Goal: Find specific page/section: Find specific page/section

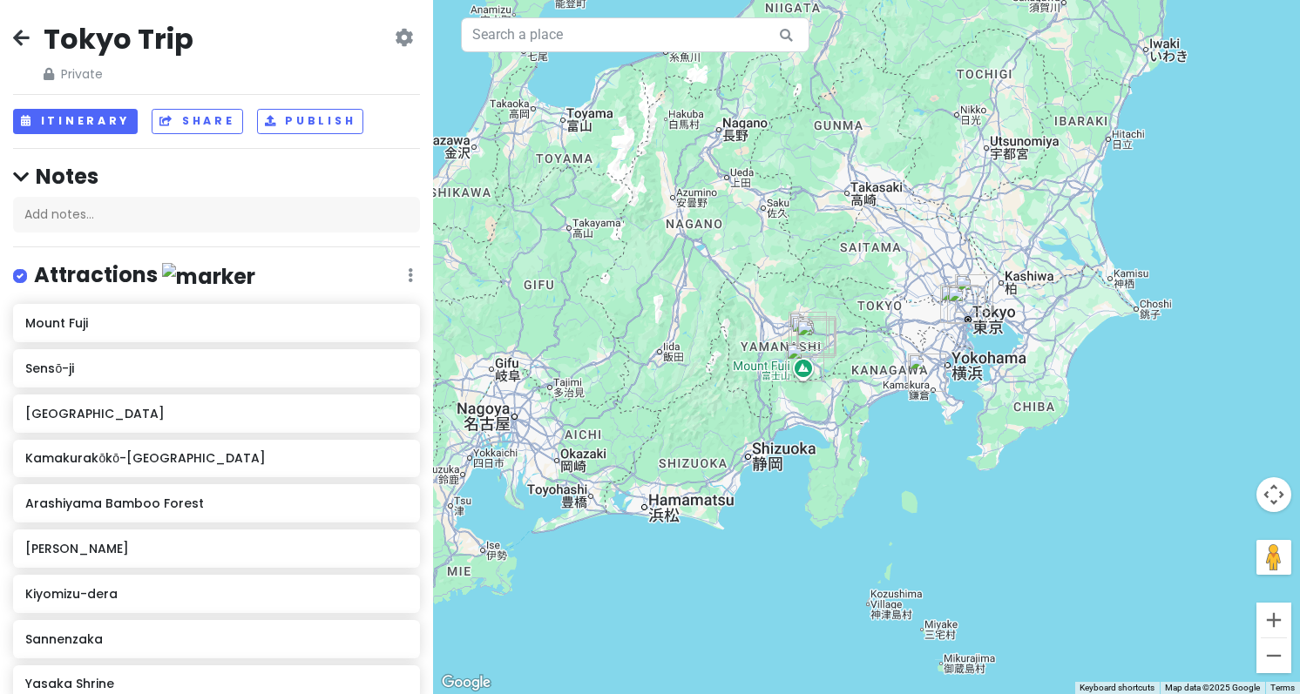
drag, startPoint x: 896, startPoint y: 192, endPoint x: 660, endPoint y: 262, distance: 246.4
click at [660, 262] on div at bounding box center [866, 347] width 867 height 694
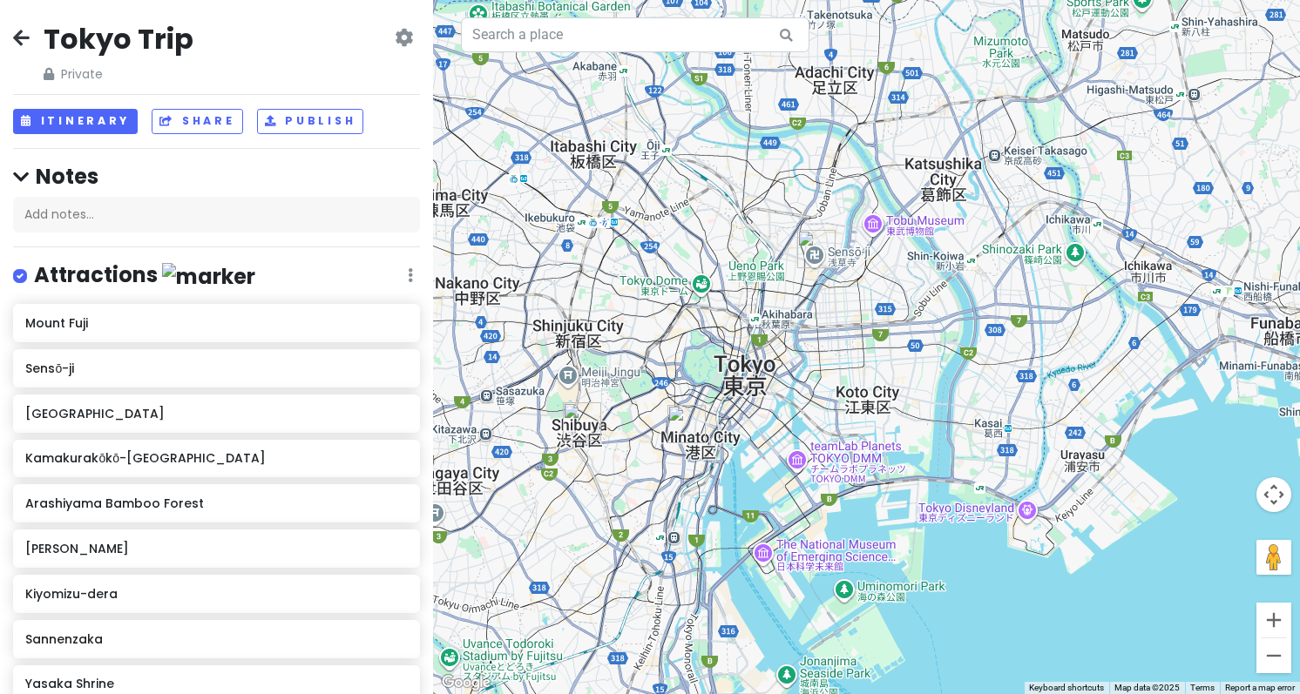
drag, startPoint x: 939, startPoint y: 176, endPoint x: 836, endPoint y: 366, distance: 215.9
click at [836, 366] on div at bounding box center [866, 347] width 867 height 694
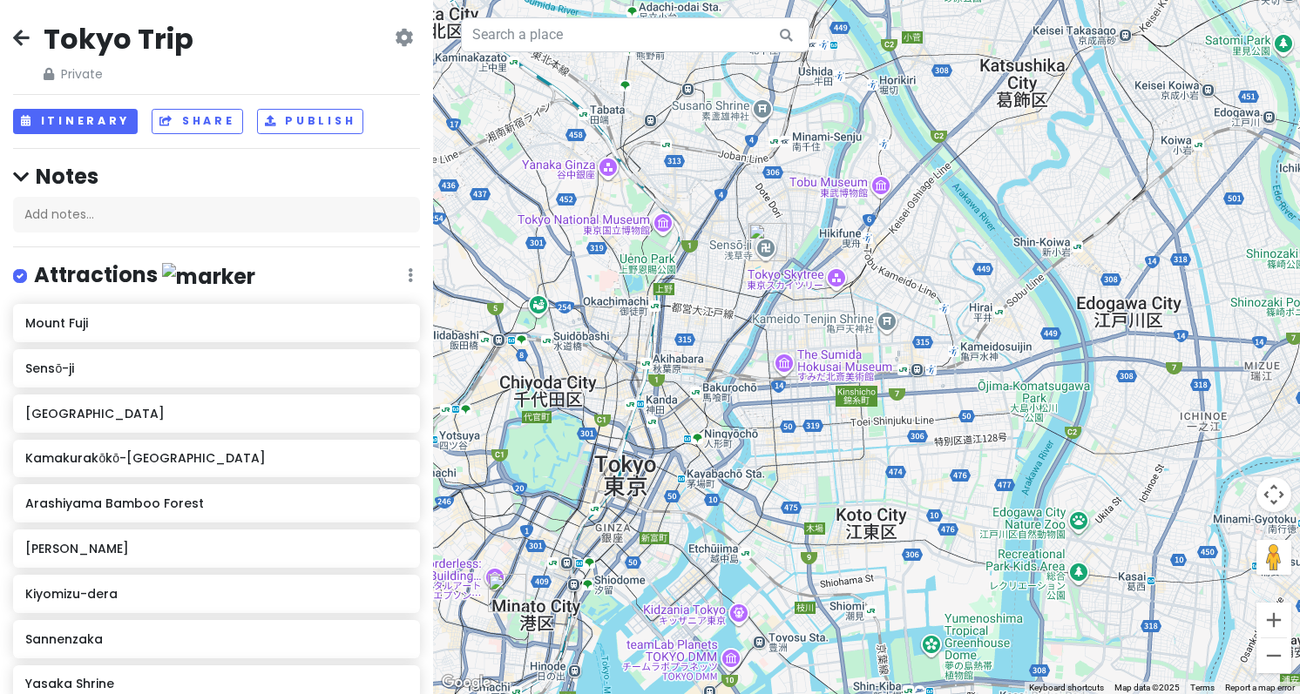
drag, startPoint x: 746, startPoint y: 367, endPoint x: 741, endPoint y: 379, distance: 13.0
click at [739, 386] on div at bounding box center [866, 347] width 867 height 694
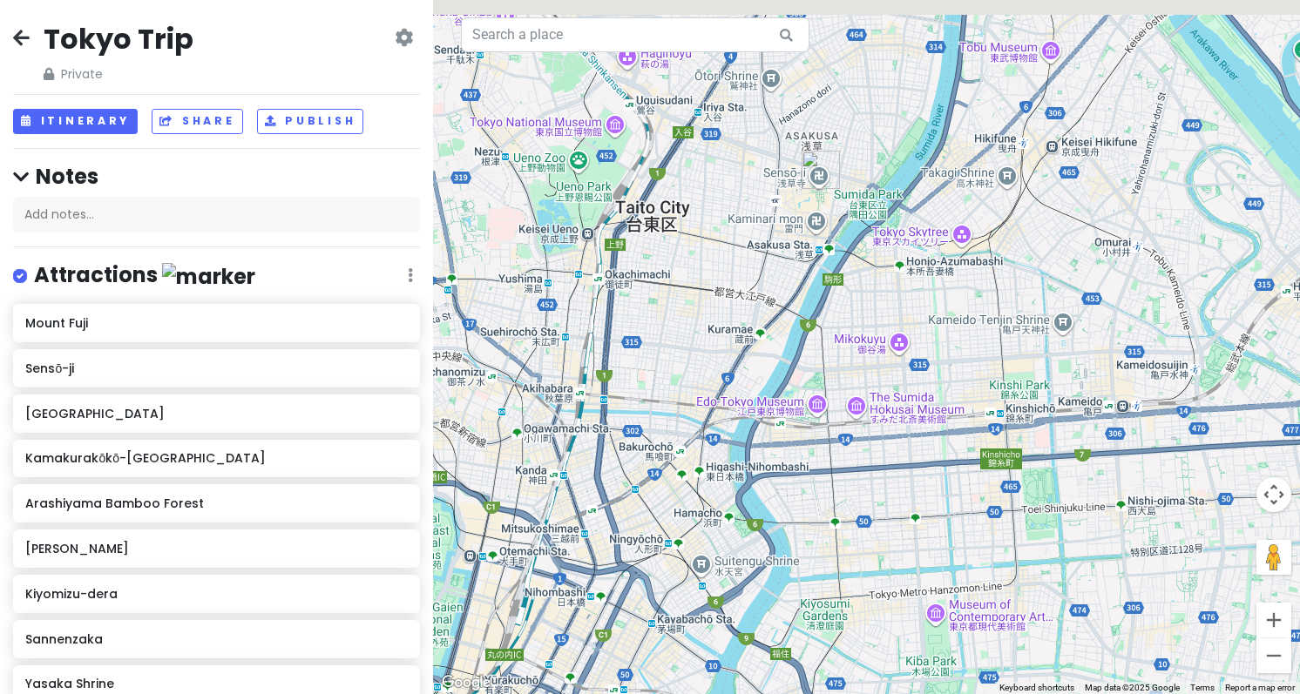
drag, startPoint x: 734, startPoint y: 286, endPoint x: 688, endPoint y: 466, distance: 185.9
click at [692, 476] on div at bounding box center [866, 347] width 867 height 694
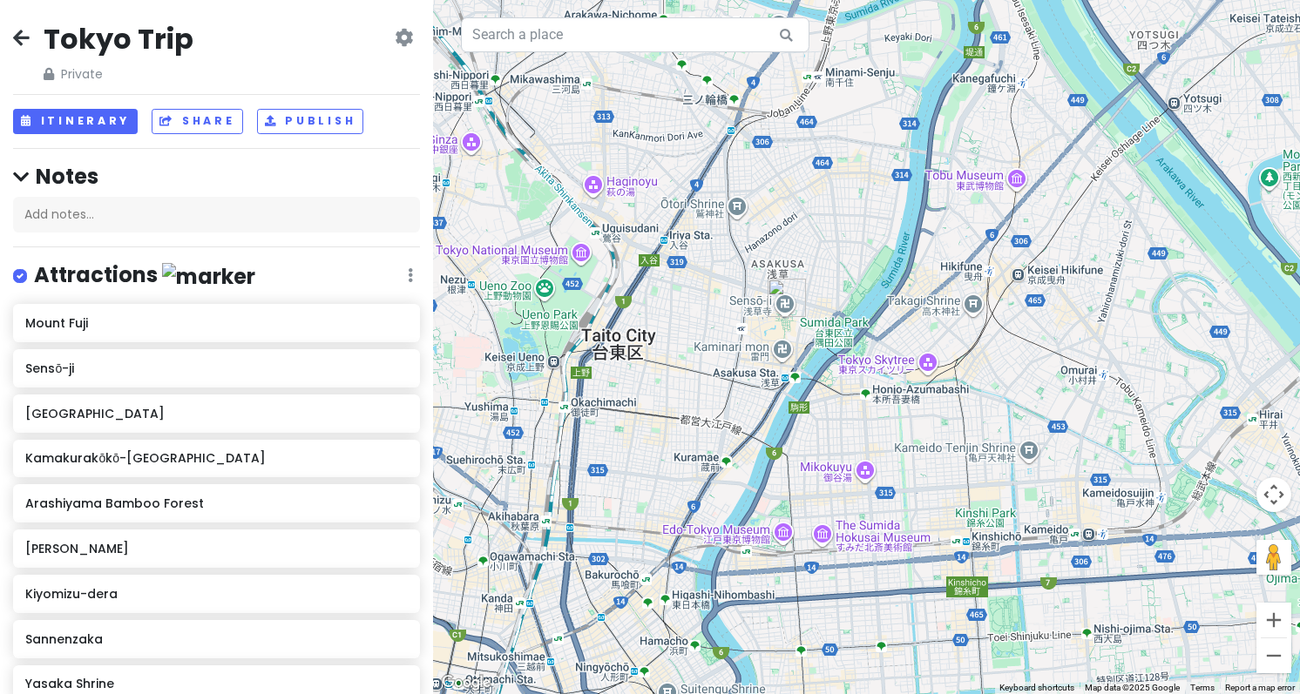
drag, startPoint x: 741, startPoint y: 327, endPoint x: 616, endPoint y: 543, distance: 249.8
click at [618, 551] on div at bounding box center [866, 347] width 867 height 694
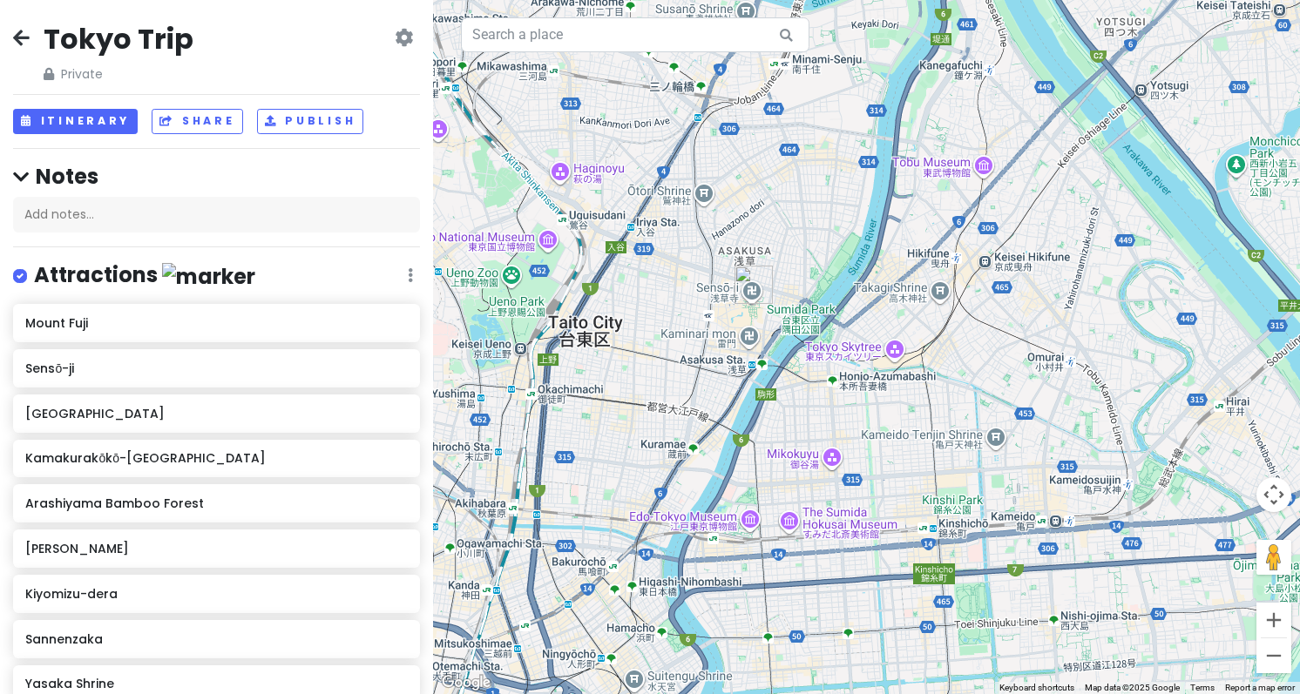
drag, startPoint x: 625, startPoint y: 500, endPoint x: 807, endPoint y: 81, distance: 456.5
click at [804, 83] on div at bounding box center [866, 347] width 867 height 694
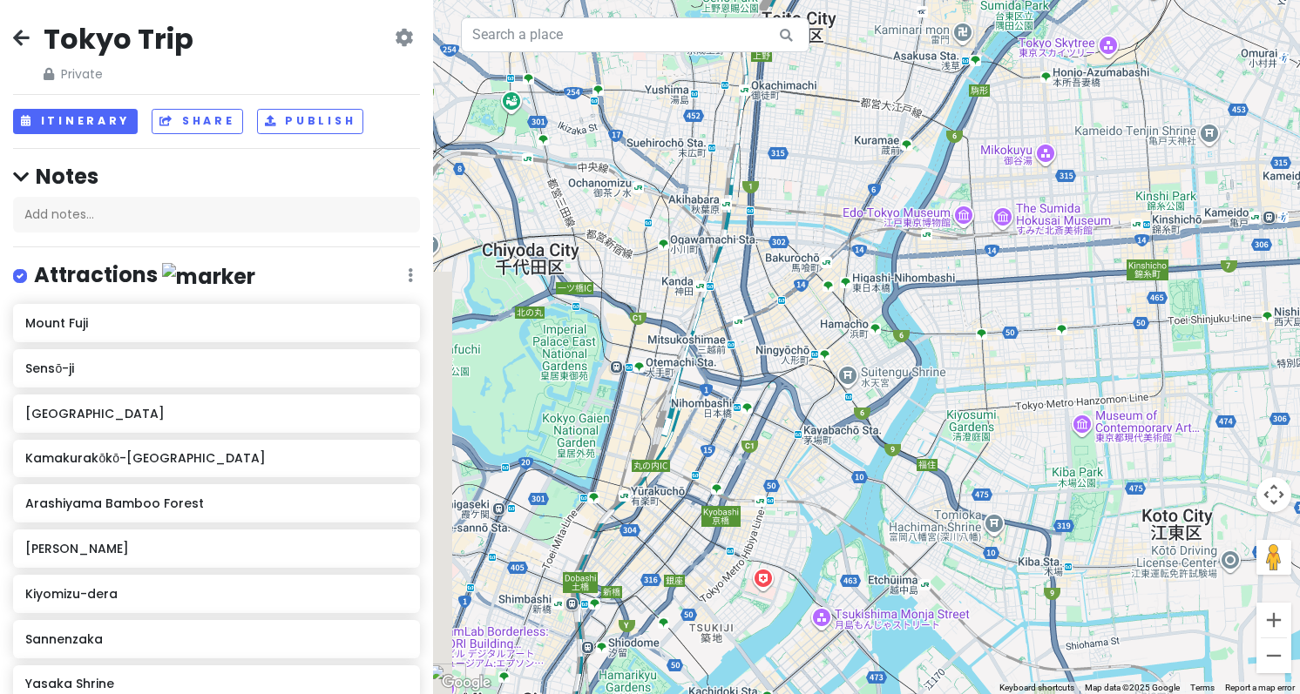
drag, startPoint x: 753, startPoint y: 316, endPoint x: 915, endPoint y: 52, distance: 309.7
click at [915, 52] on div at bounding box center [866, 347] width 867 height 694
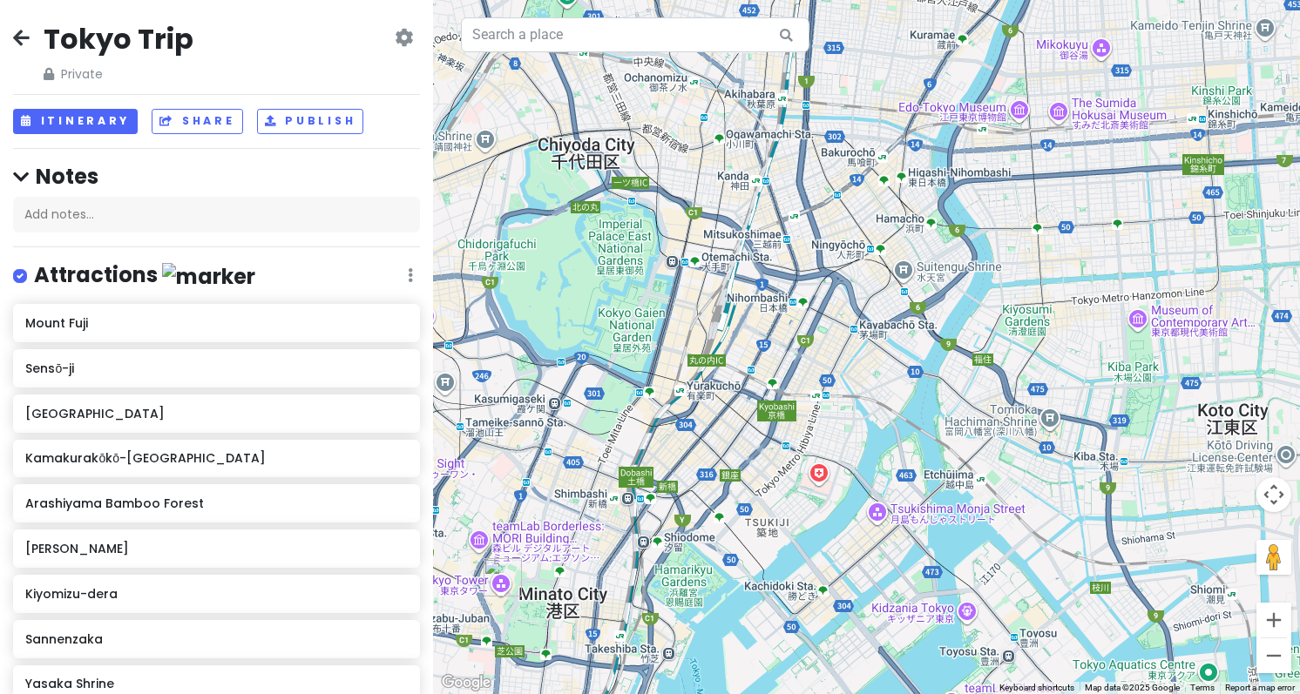
drag, startPoint x: 757, startPoint y: 361, endPoint x: 729, endPoint y: 424, distance: 69.4
click at [729, 424] on div at bounding box center [866, 347] width 867 height 694
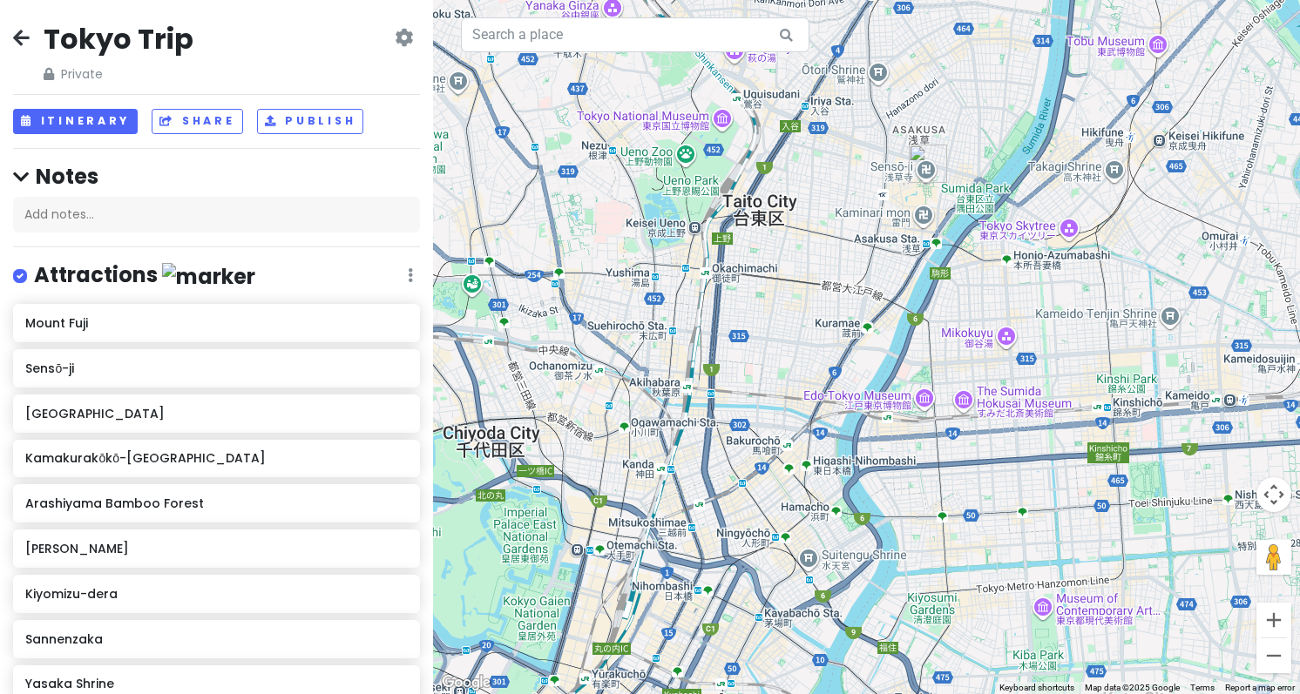
drag, startPoint x: 783, startPoint y: 176, endPoint x: 687, endPoint y: 477, distance: 316.3
click at [687, 477] on div at bounding box center [866, 347] width 867 height 694
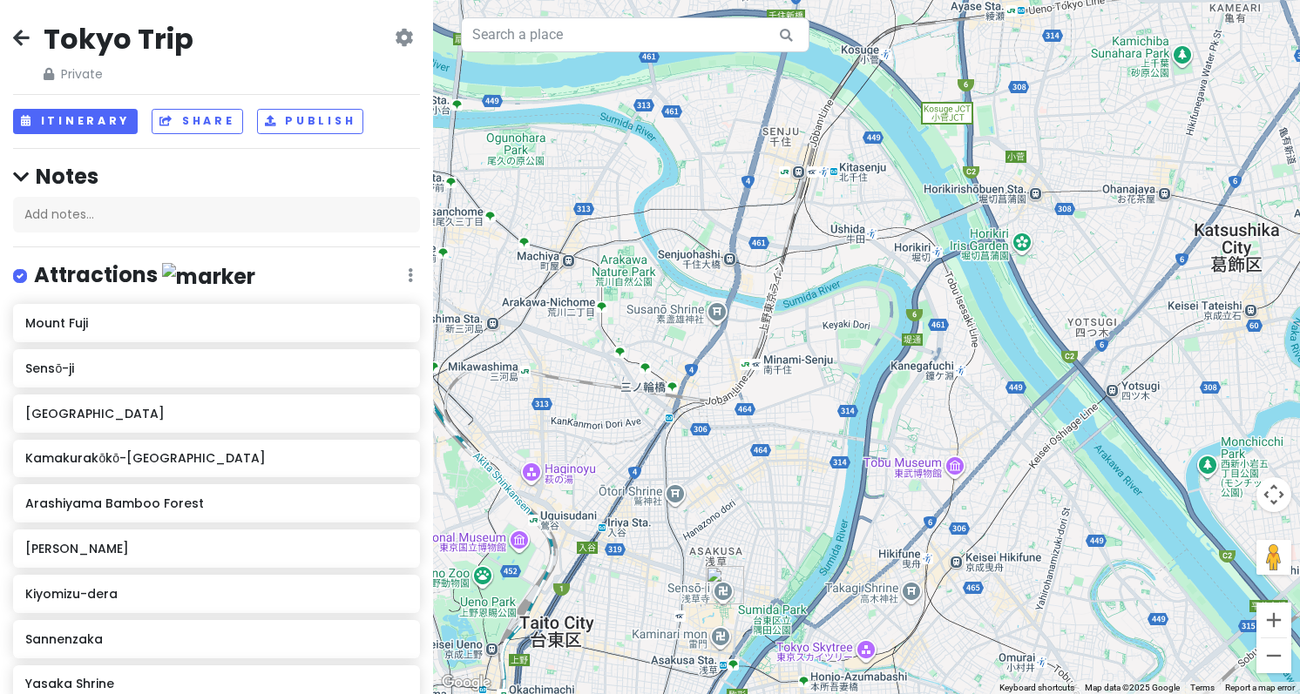
drag, startPoint x: 801, startPoint y: 192, endPoint x: 597, endPoint y: 618, distance: 472.3
click at [597, 618] on div at bounding box center [866, 347] width 867 height 694
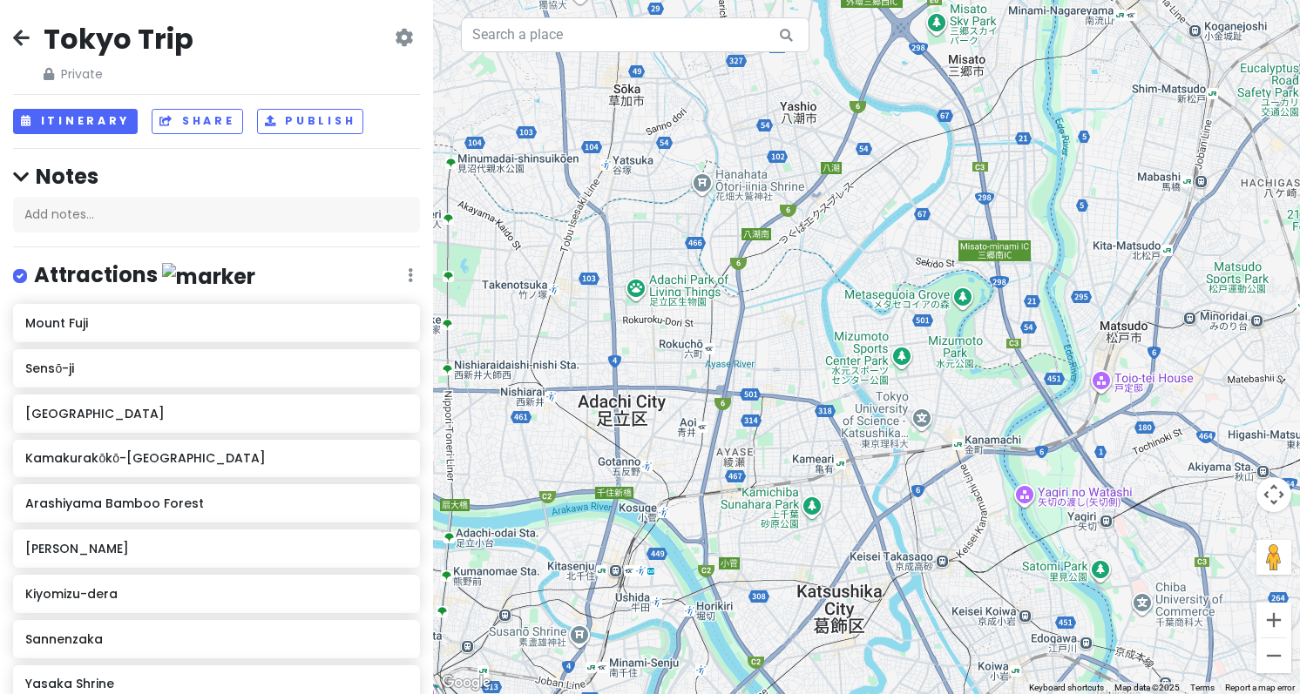
drag, startPoint x: 700, startPoint y: 217, endPoint x: 686, endPoint y: 135, distance: 83.1
click at [655, 246] on div at bounding box center [866, 347] width 867 height 694
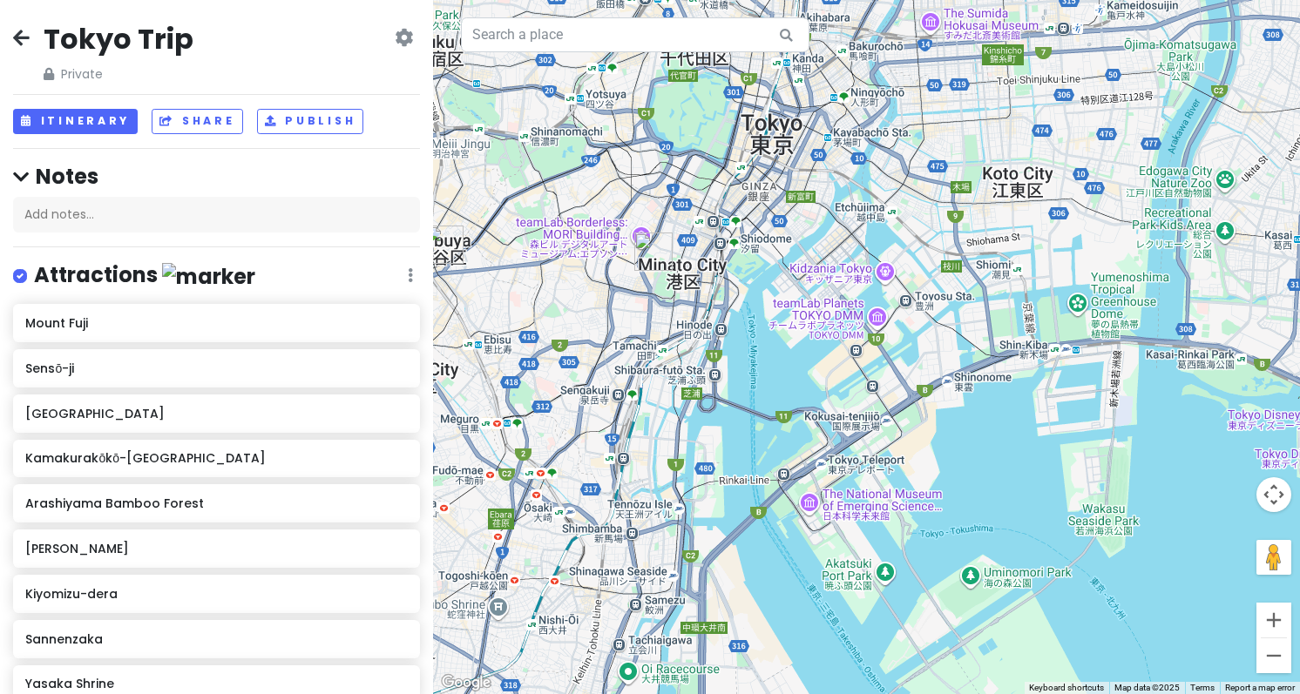
drag, startPoint x: 663, startPoint y: 314, endPoint x: 783, endPoint y: 693, distance: 398.4
click at [783, 693] on div at bounding box center [866, 347] width 867 height 694
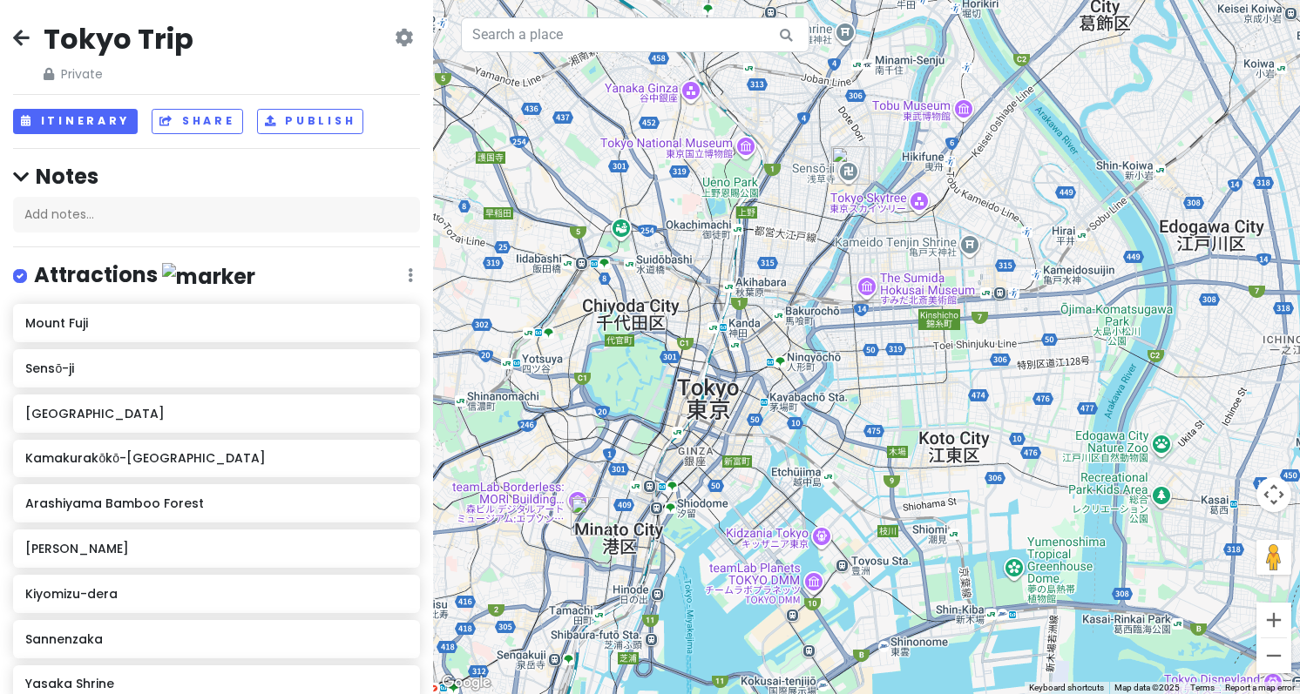
drag, startPoint x: 839, startPoint y: 287, endPoint x: 709, endPoint y: 390, distance: 166.1
click at [709, 390] on div at bounding box center [866, 347] width 867 height 694
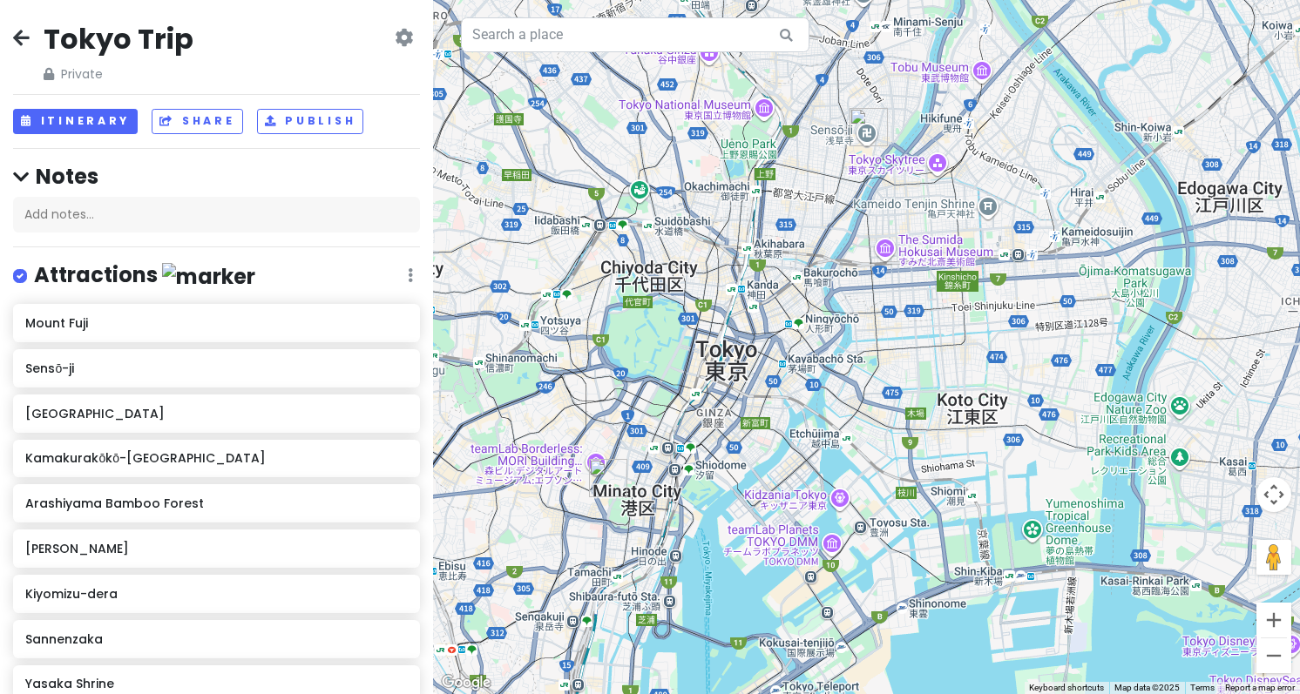
drag, startPoint x: 740, startPoint y: 505, endPoint x: 860, endPoint y: 386, distance: 168.8
click at [860, 386] on div at bounding box center [866, 347] width 867 height 694
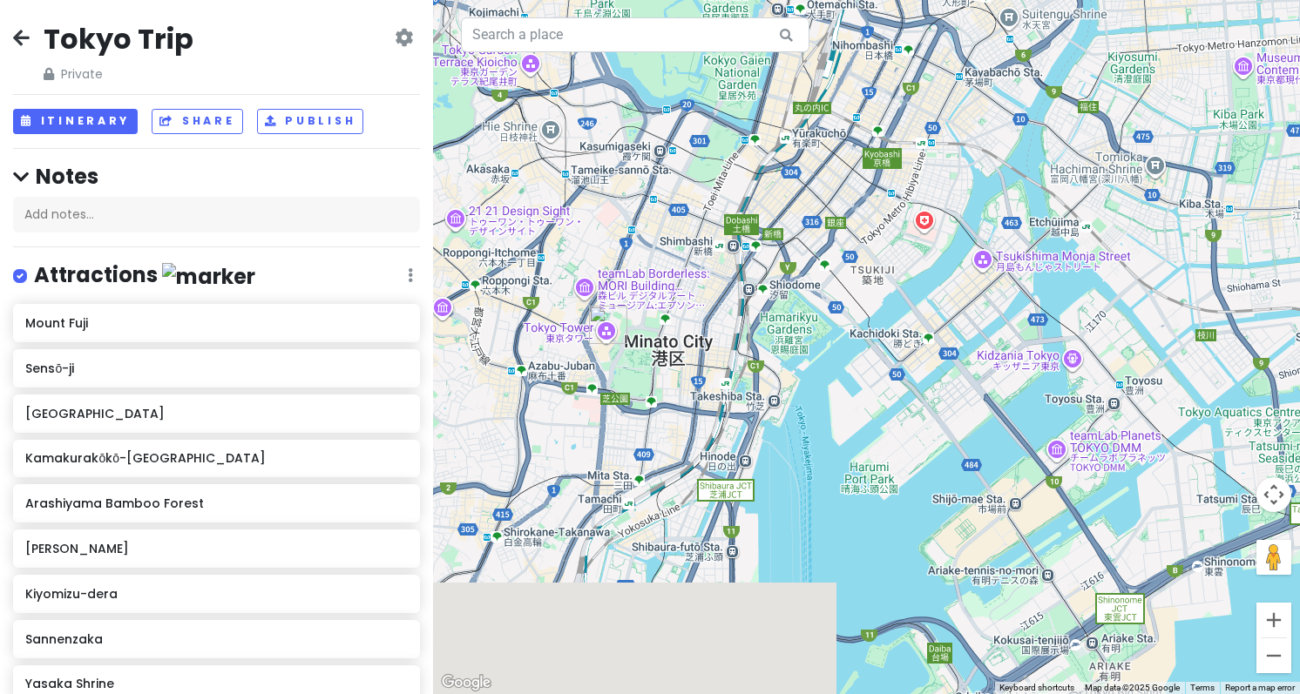
drag, startPoint x: 608, startPoint y: 478, endPoint x: 754, endPoint y: 240, distance: 279.3
click at [754, 240] on div at bounding box center [866, 347] width 867 height 694
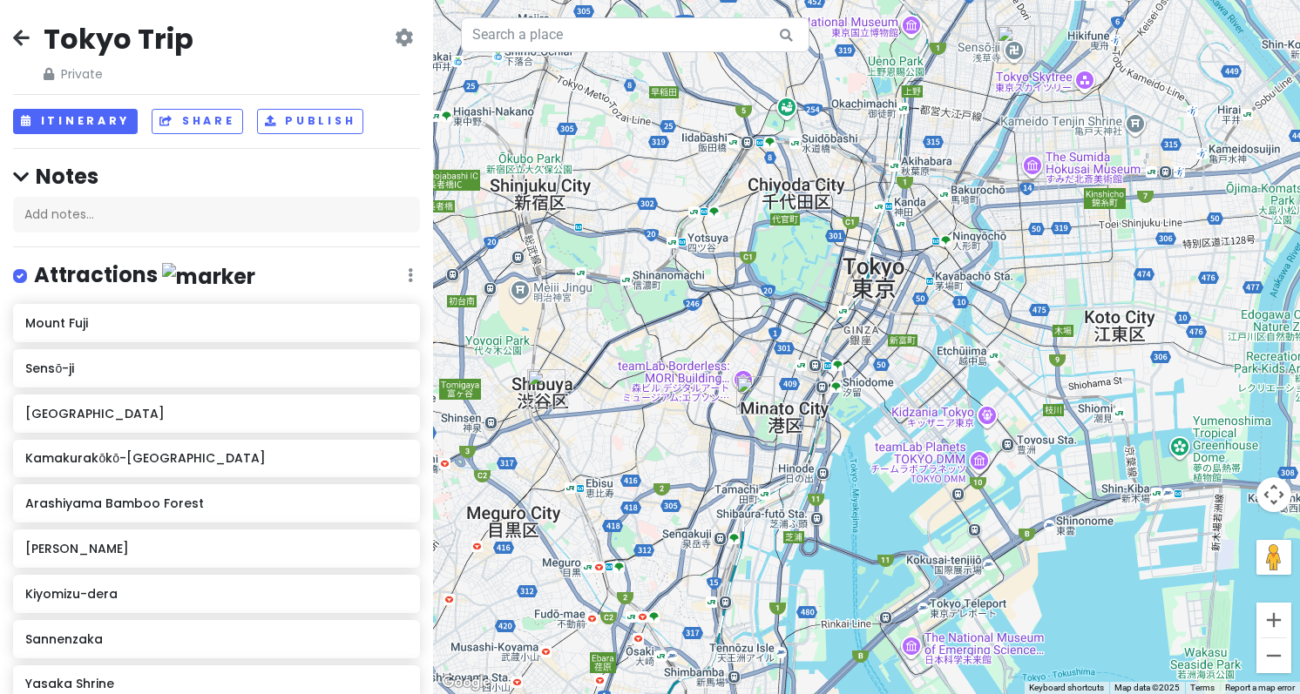
drag, startPoint x: 829, startPoint y: 310, endPoint x: 826, endPoint y: 375, distance: 64.6
click at [826, 375] on div at bounding box center [866, 347] width 867 height 694
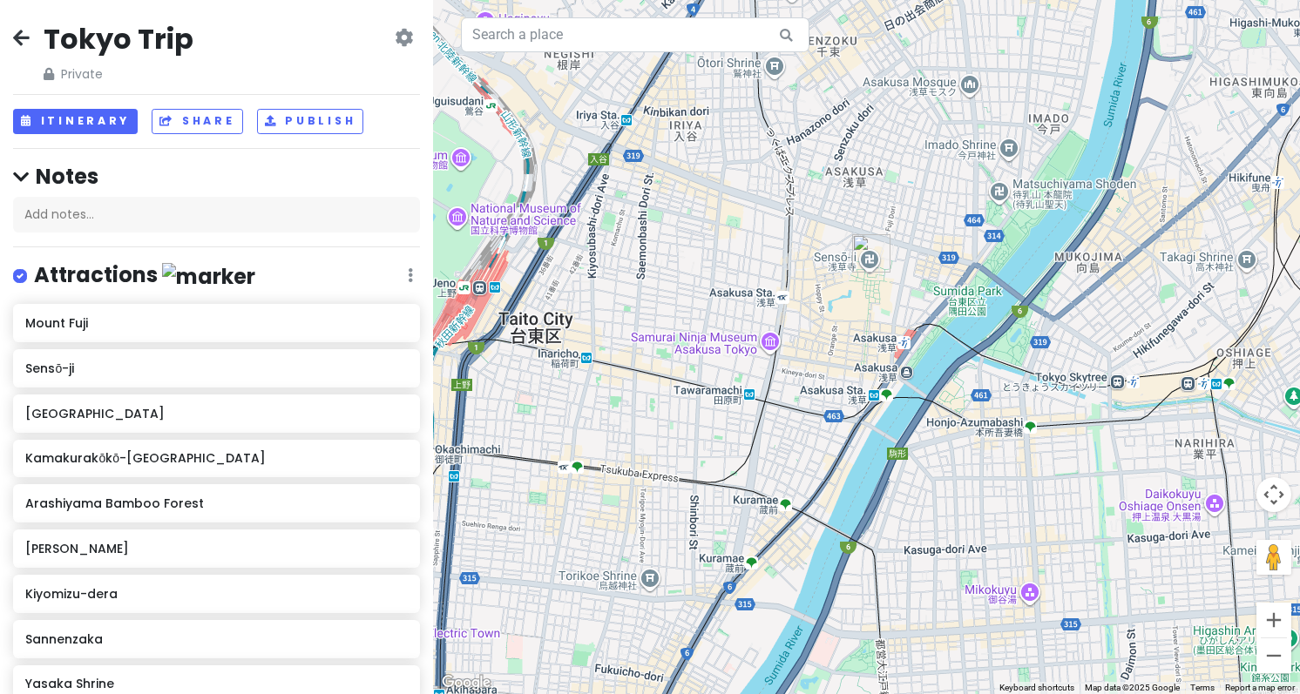
click at [867, 247] on img "Sensō-ji" at bounding box center [871, 253] width 38 height 38
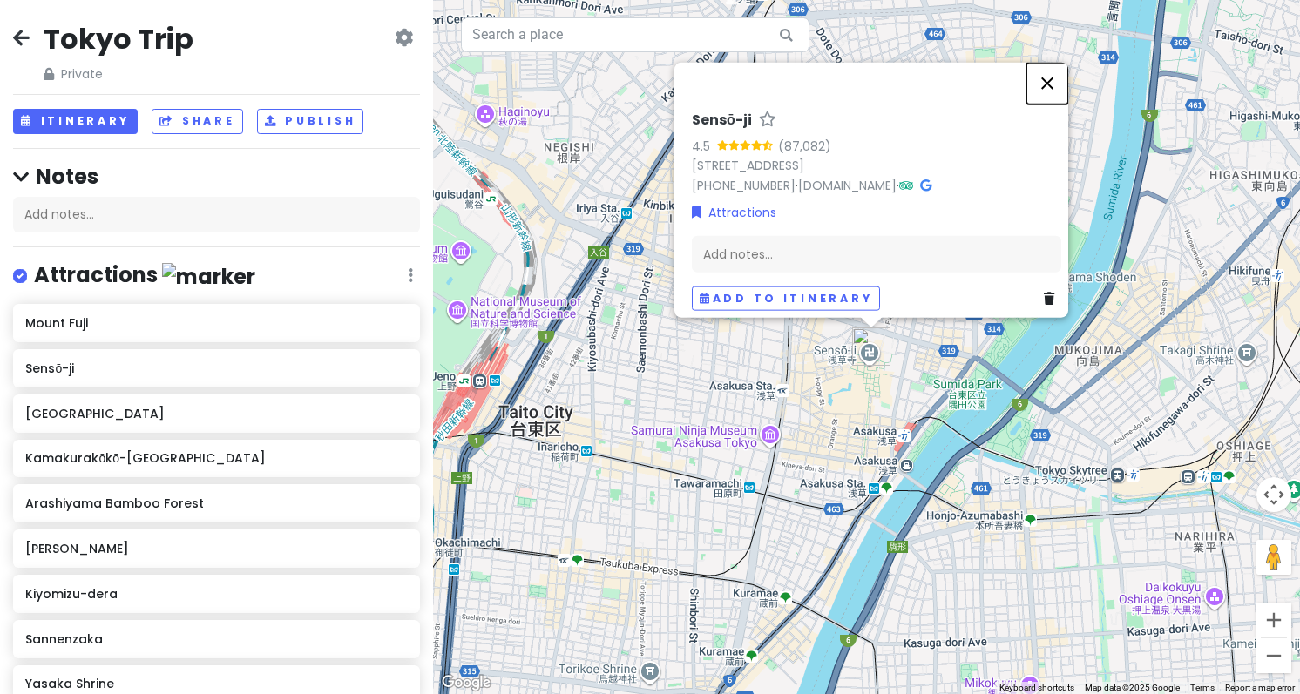
click at [1053, 71] on button "Close" at bounding box center [1047, 83] width 42 height 42
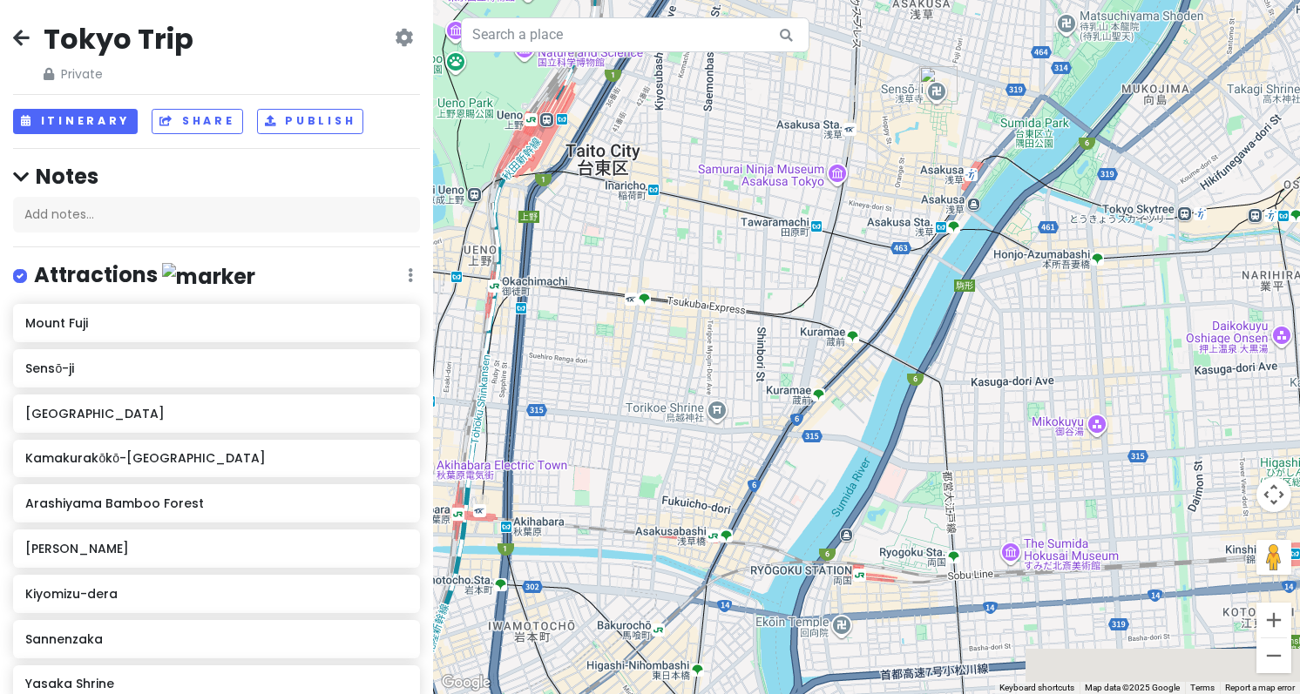
drag, startPoint x: 783, startPoint y: 491, endPoint x: 885, endPoint y: 175, distance: 332.3
click at [876, 159] on div at bounding box center [866, 347] width 867 height 694
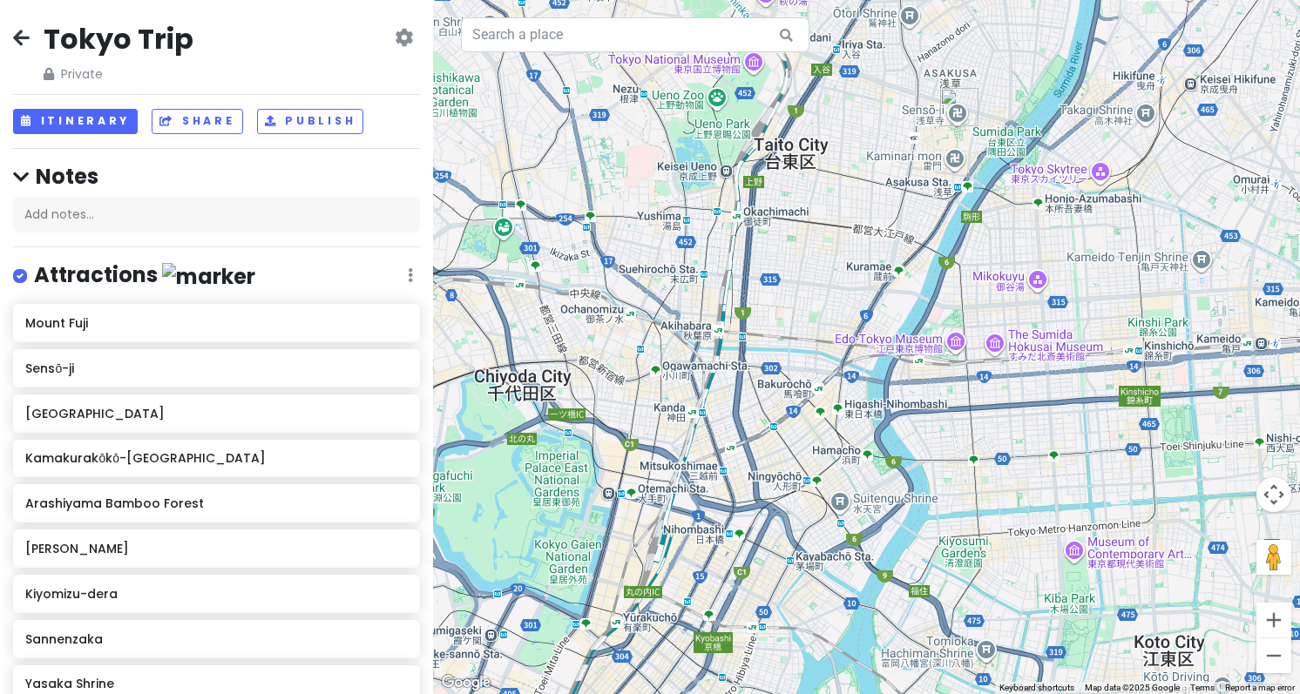
drag, startPoint x: 845, startPoint y: 132, endPoint x: 865, endPoint y: 159, distance: 33.6
click at [865, 159] on div at bounding box center [866, 347] width 867 height 694
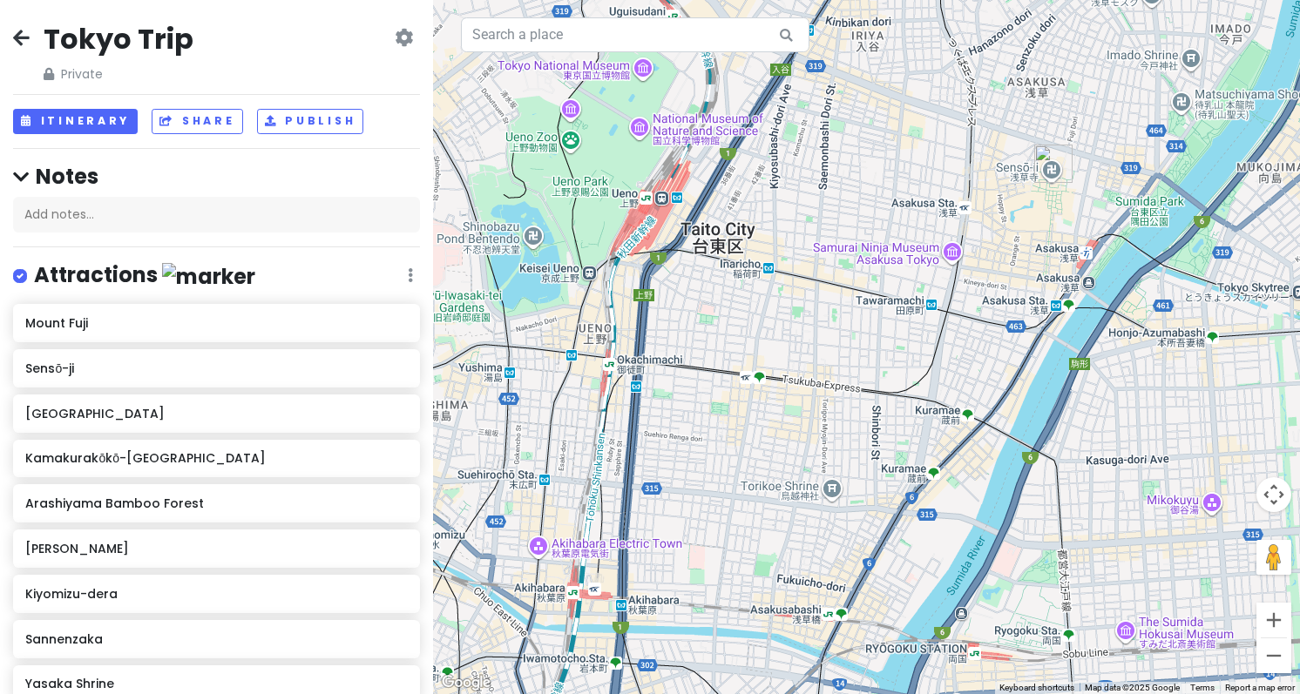
drag, startPoint x: 767, startPoint y: 285, endPoint x: 723, endPoint y: 578, distance: 296.1
click at [723, 578] on div at bounding box center [866, 347] width 867 height 694
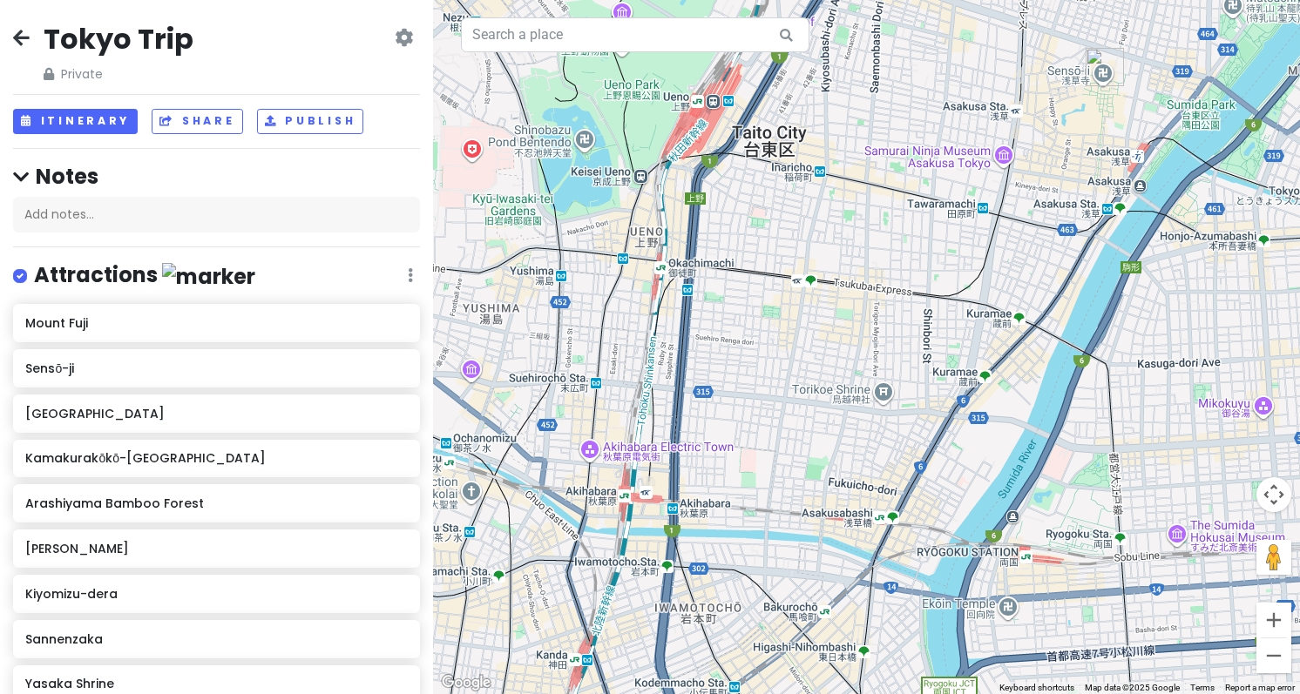
drag, startPoint x: 912, startPoint y: 274, endPoint x: 970, endPoint y: 166, distance: 122.4
click at [970, 166] on div at bounding box center [866, 347] width 867 height 694
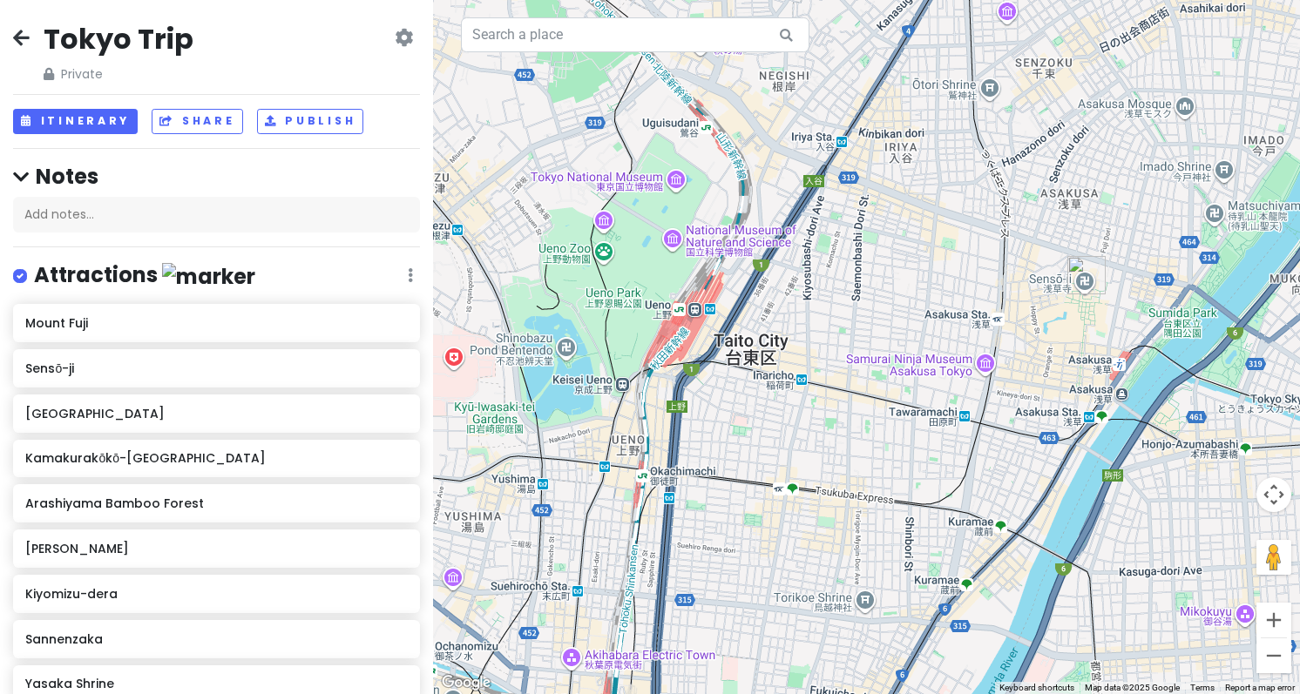
drag, startPoint x: 788, startPoint y: 204, endPoint x: 769, endPoint y: 417, distance: 214.2
click at [769, 417] on div at bounding box center [866, 347] width 867 height 694
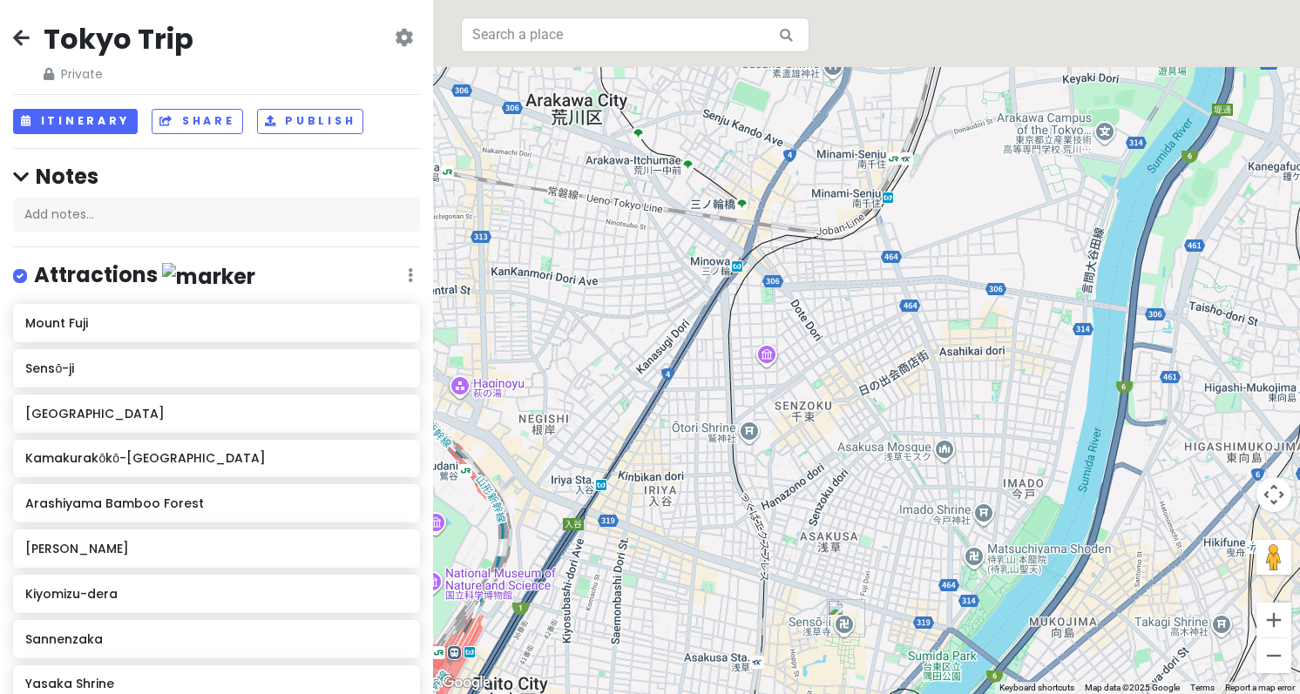
drag, startPoint x: 773, startPoint y: 245, endPoint x: 700, endPoint y: 400, distance: 171.1
click at [700, 400] on div at bounding box center [866, 347] width 867 height 694
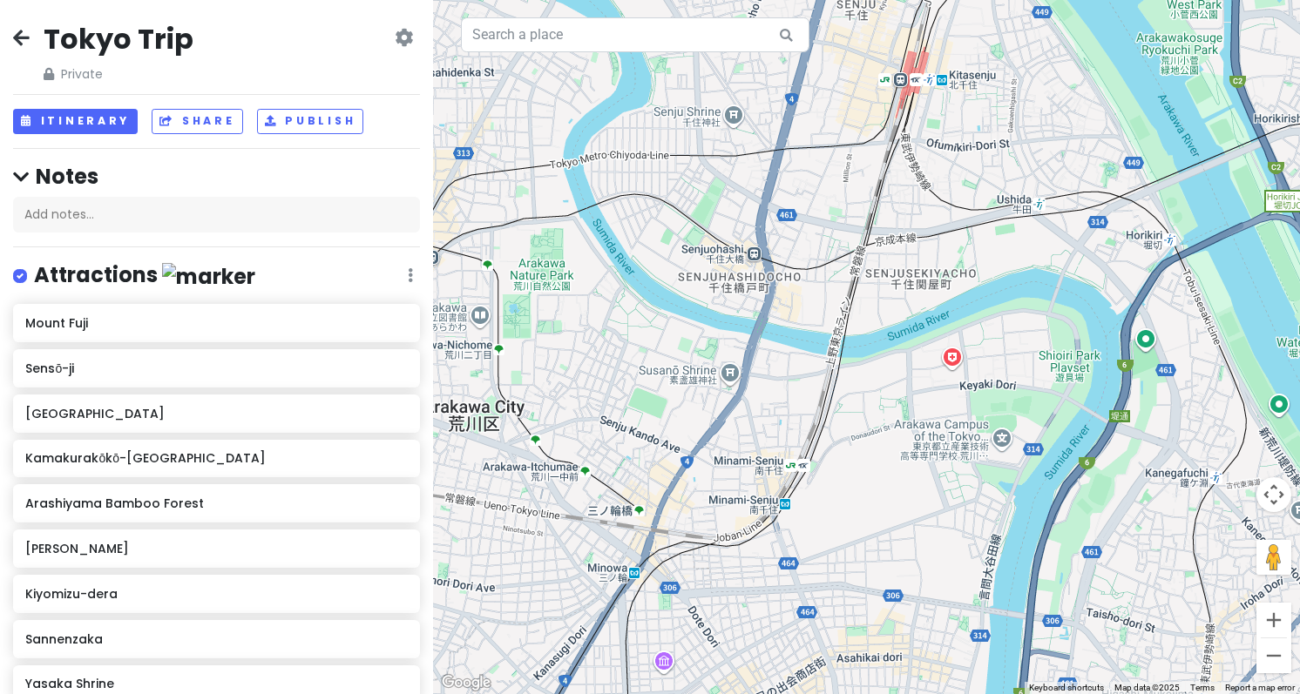
drag, startPoint x: 884, startPoint y: 121, endPoint x: 784, endPoint y: 414, distance: 309.4
click at [784, 414] on div at bounding box center [866, 347] width 867 height 694
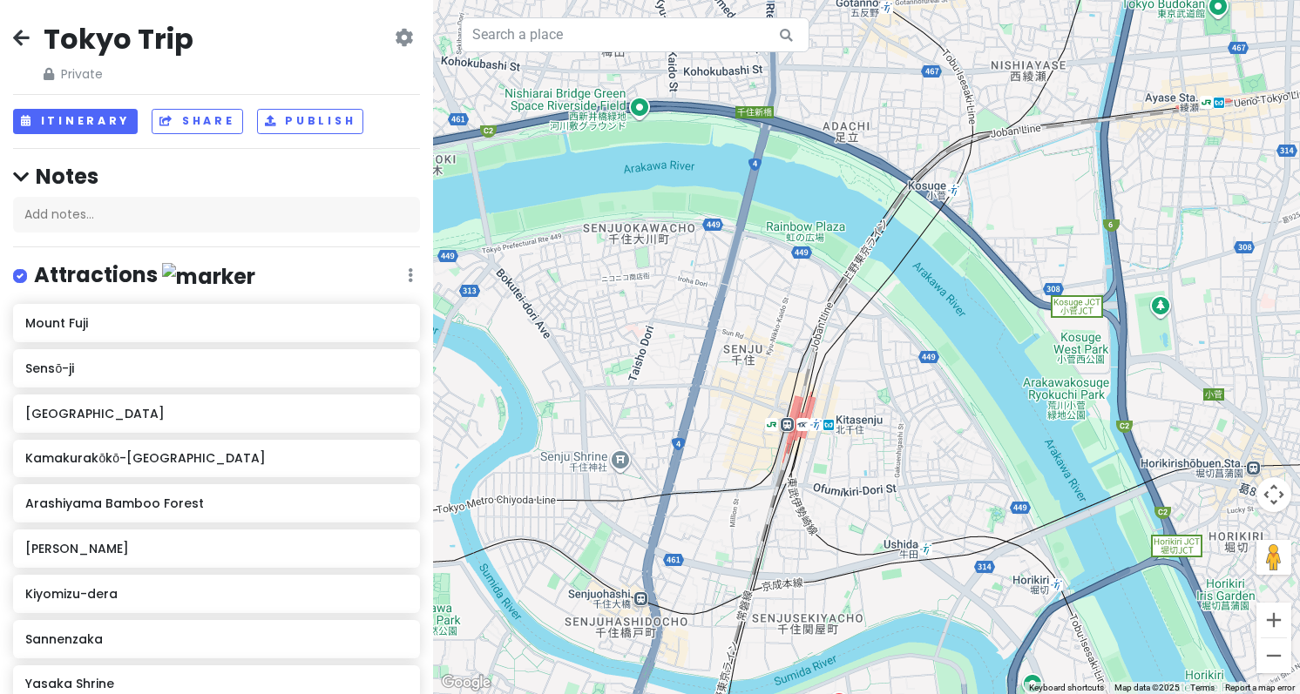
drag, startPoint x: 817, startPoint y: 373, endPoint x: 889, endPoint y: 127, distance: 255.8
click at [889, 127] on div at bounding box center [866, 347] width 867 height 694
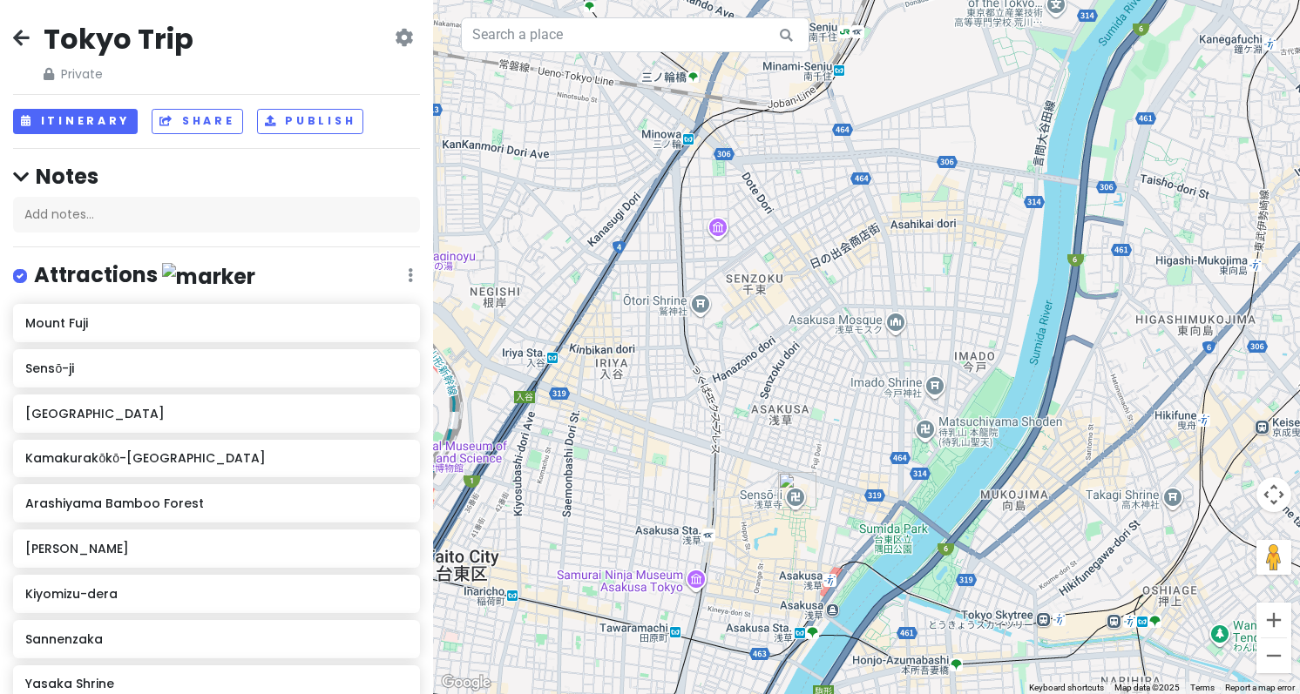
drag, startPoint x: 794, startPoint y: 471, endPoint x: 896, endPoint y: 98, distance: 387.6
click at [903, 69] on div at bounding box center [866, 347] width 867 height 694
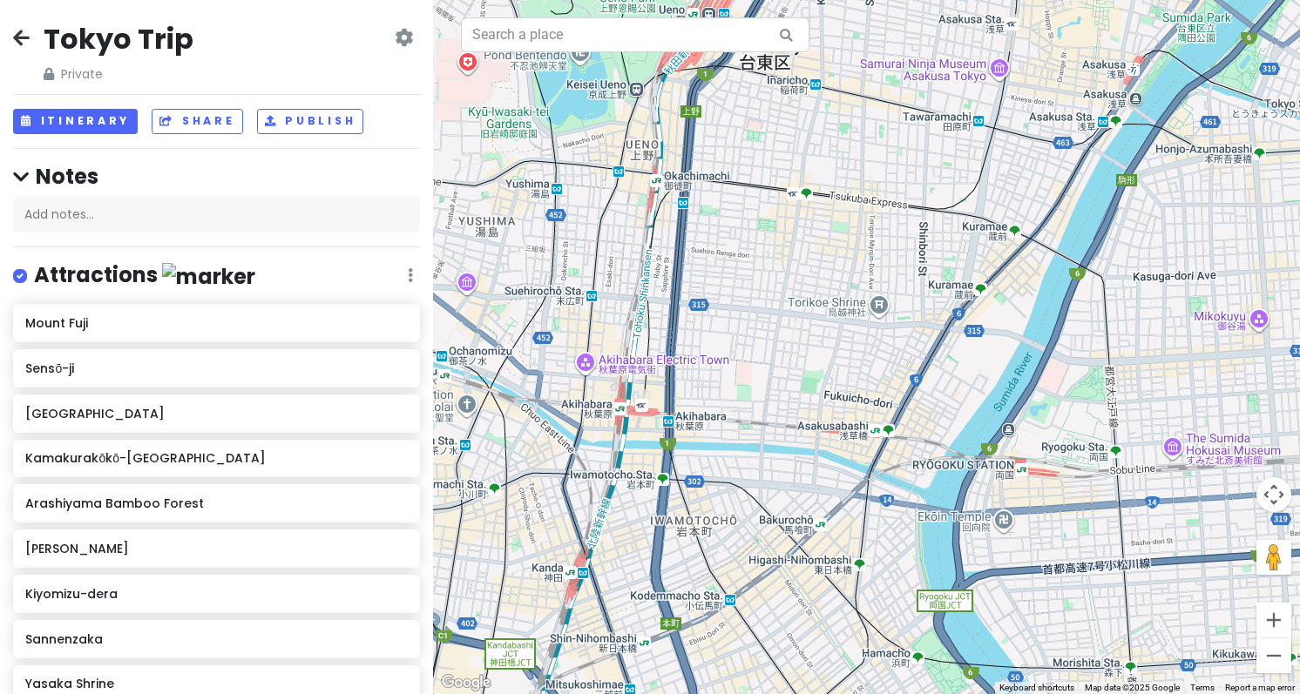
drag, startPoint x: 770, startPoint y: 332, endPoint x: 869, endPoint y: 453, distance: 156.1
click at [869, 453] on div at bounding box center [866, 347] width 867 height 694
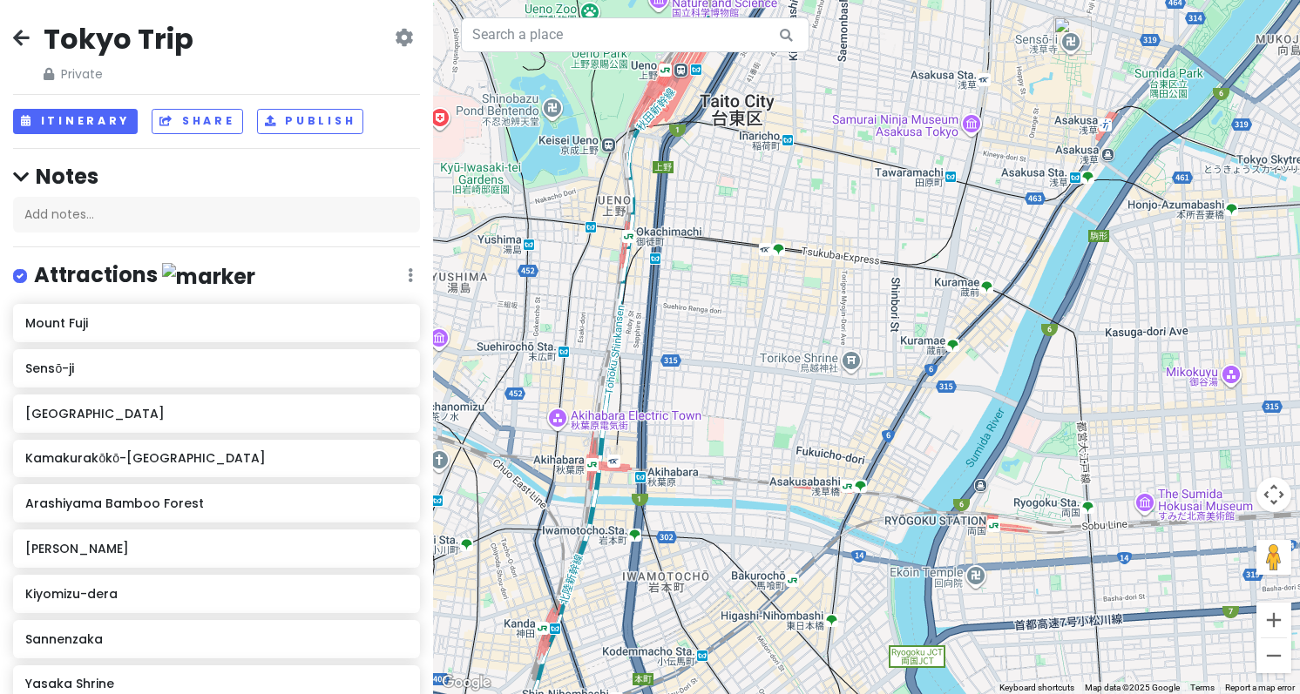
drag, startPoint x: 832, startPoint y: 320, endPoint x: 800, endPoint y: 381, distance: 69.0
click at [800, 381] on div at bounding box center [866, 347] width 867 height 694
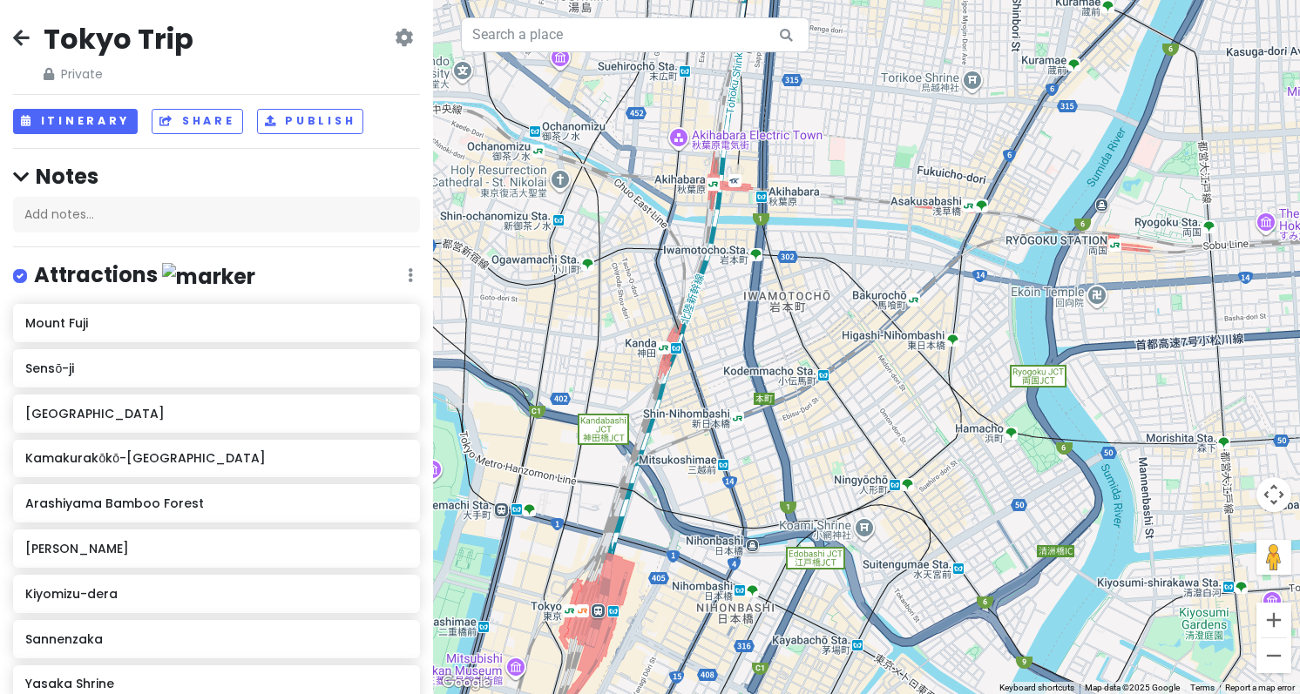
drag, startPoint x: 722, startPoint y: 363, endPoint x: 870, endPoint y: 26, distance: 368.2
click at [870, 26] on div at bounding box center [866, 347] width 867 height 694
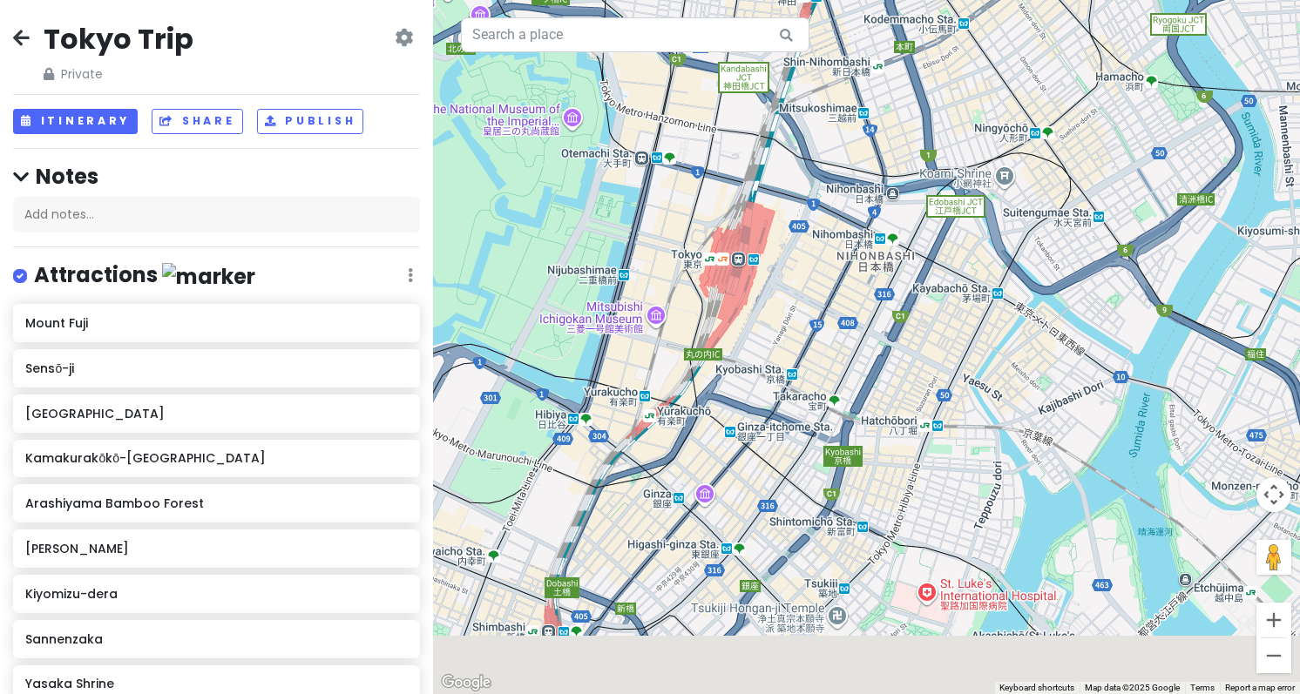
drag, startPoint x: 713, startPoint y: 368, endPoint x: 821, endPoint y: 90, distance: 298.7
click at [821, 90] on div at bounding box center [866, 347] width 867 height 694
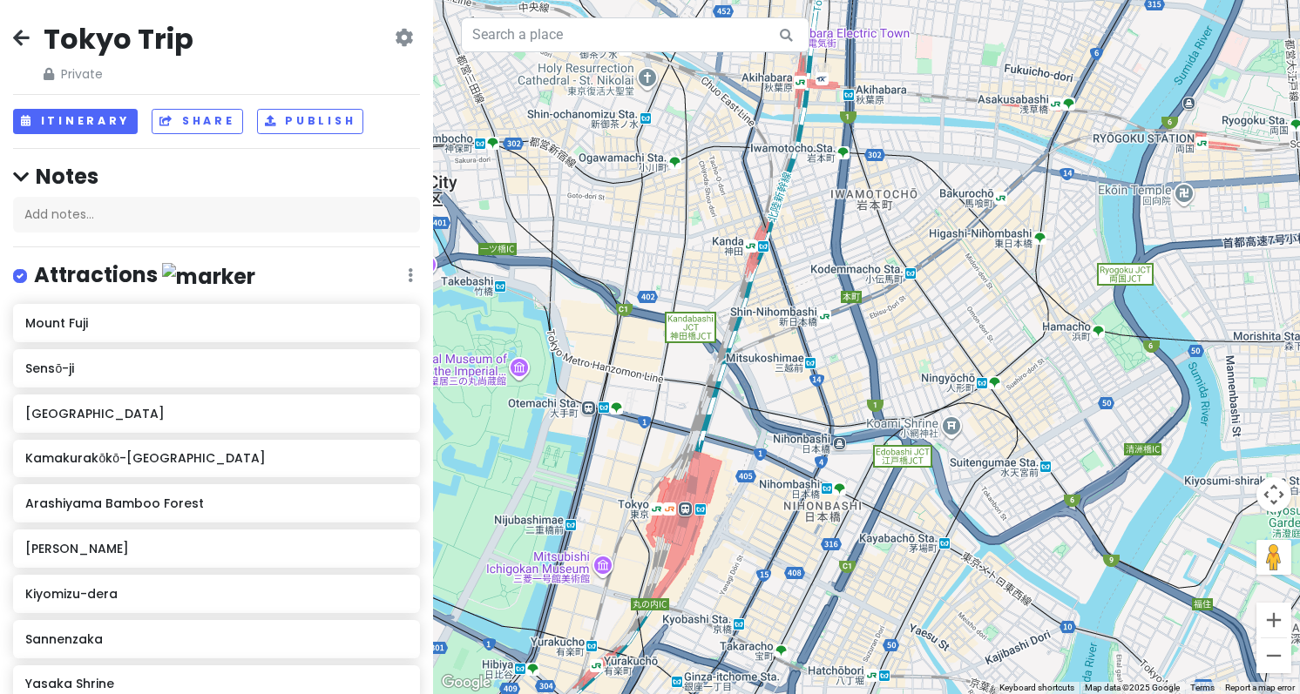
drag, startPoint x: 767, startPoint y: 231, endPoint x: 627, endPoint y: 571, distance: 368.4
click at [627, 571] on div at bounding box center [866, 347] width 867 height 694
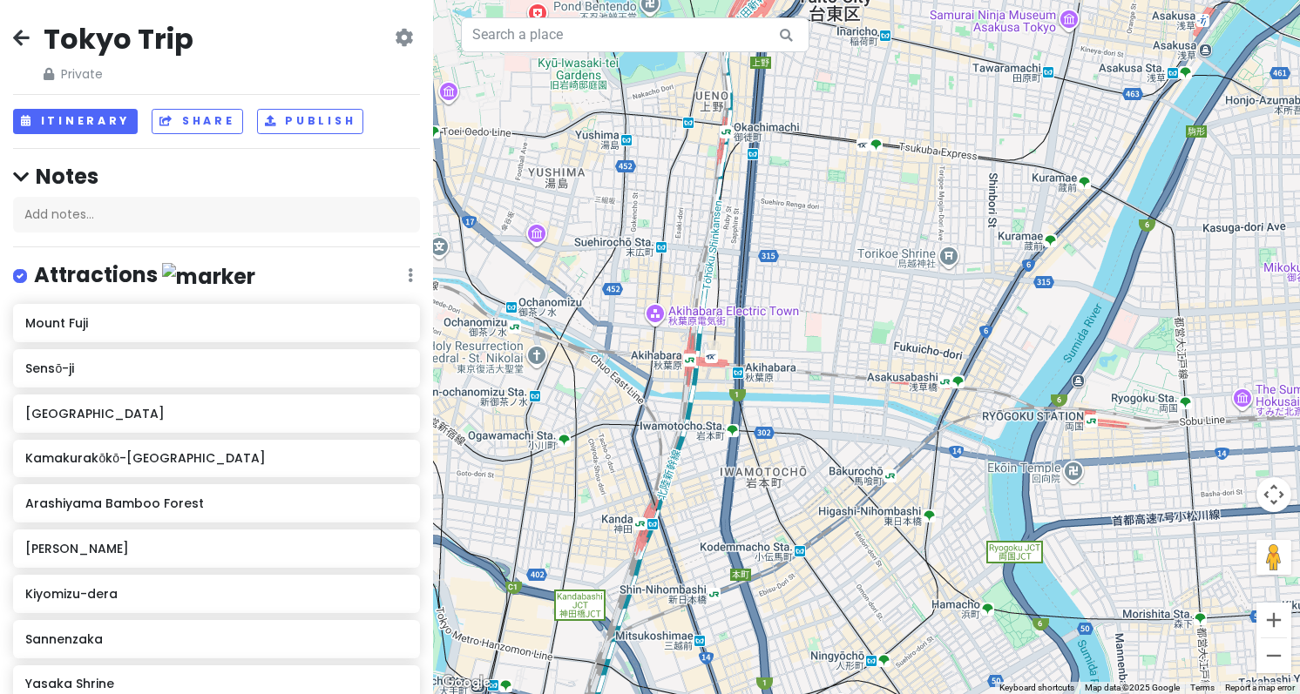
drag, startPoint x: 830, startPoint y: 244, endPoint x: 765, endPoint y: 481, distance: 245.8
click at [765, 481] on div at bounding box center [866, 347] width 867 height 694
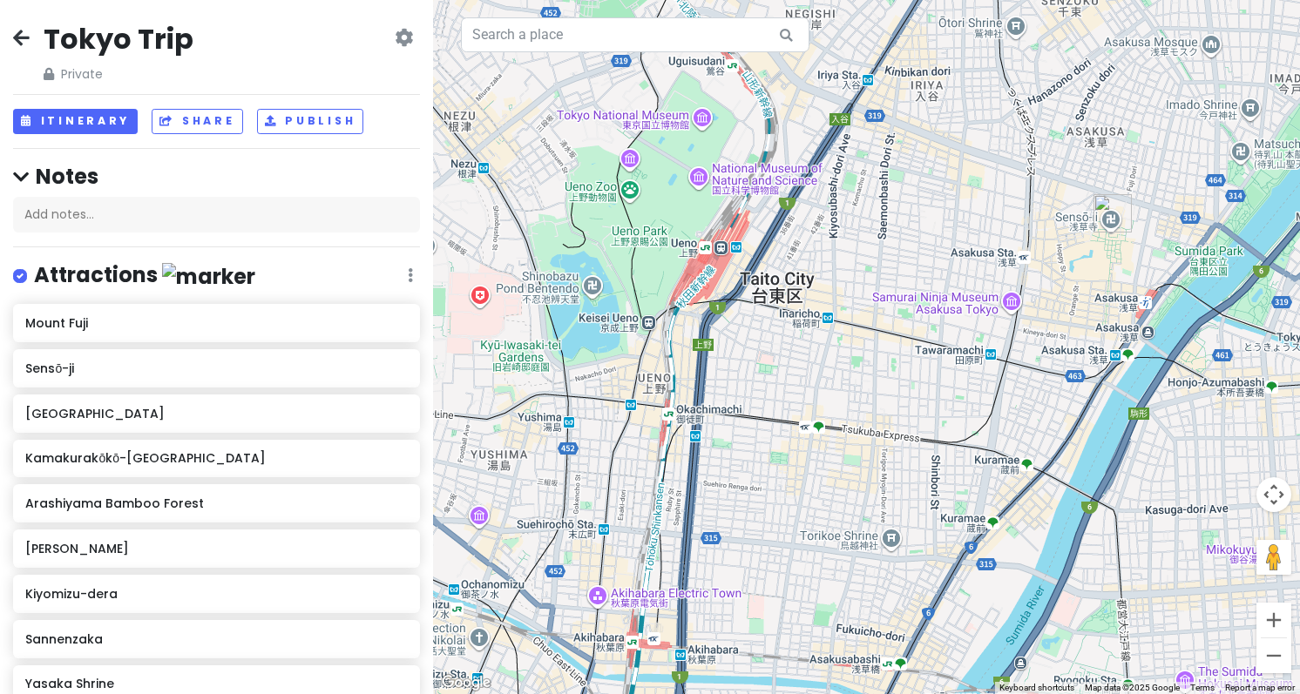
drag, startPoint x: 740, startPoint y: 242, endPoint x: 688, endPoint y: 509, distance: 271.7
click at [688, 509] on div at bounding box center [866, 347] width 867 height 694
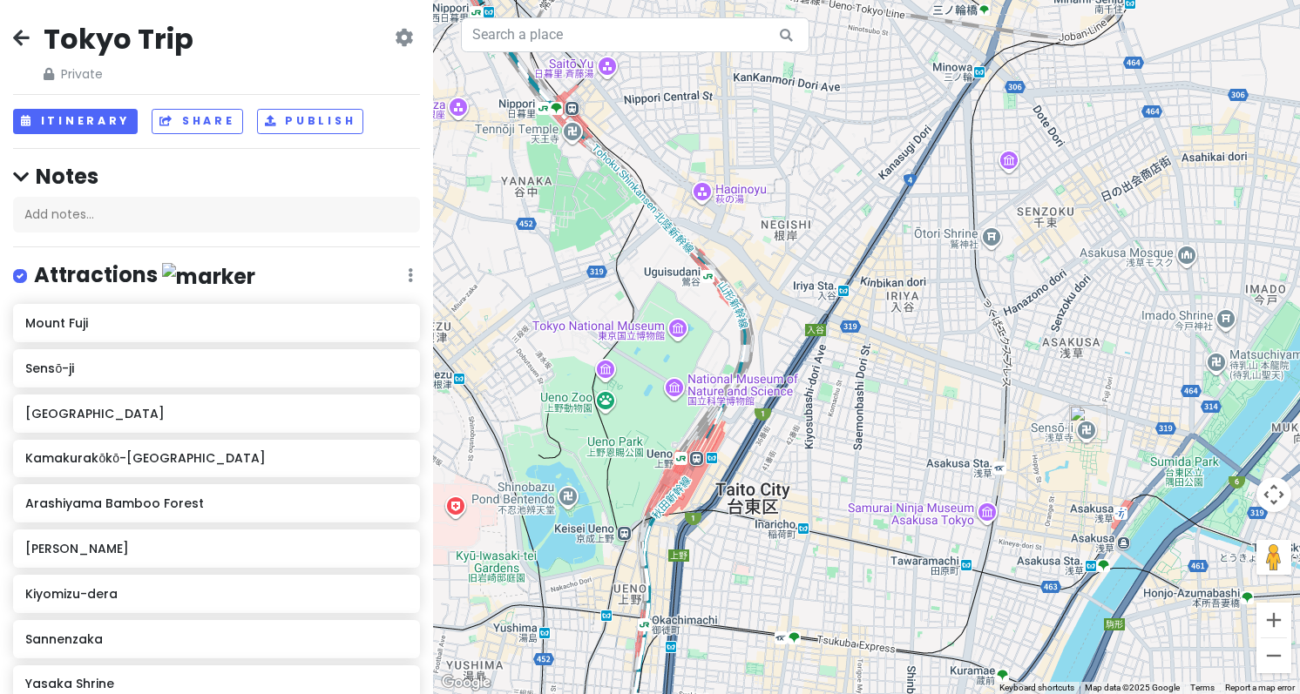
drag, startPoint x: 818, startPoint y: 199, endPoint x: 795, endPoint y: 427, distance: 228.5
click at [795, 427] on div at bounding box center [866, 347] width 867 height 694
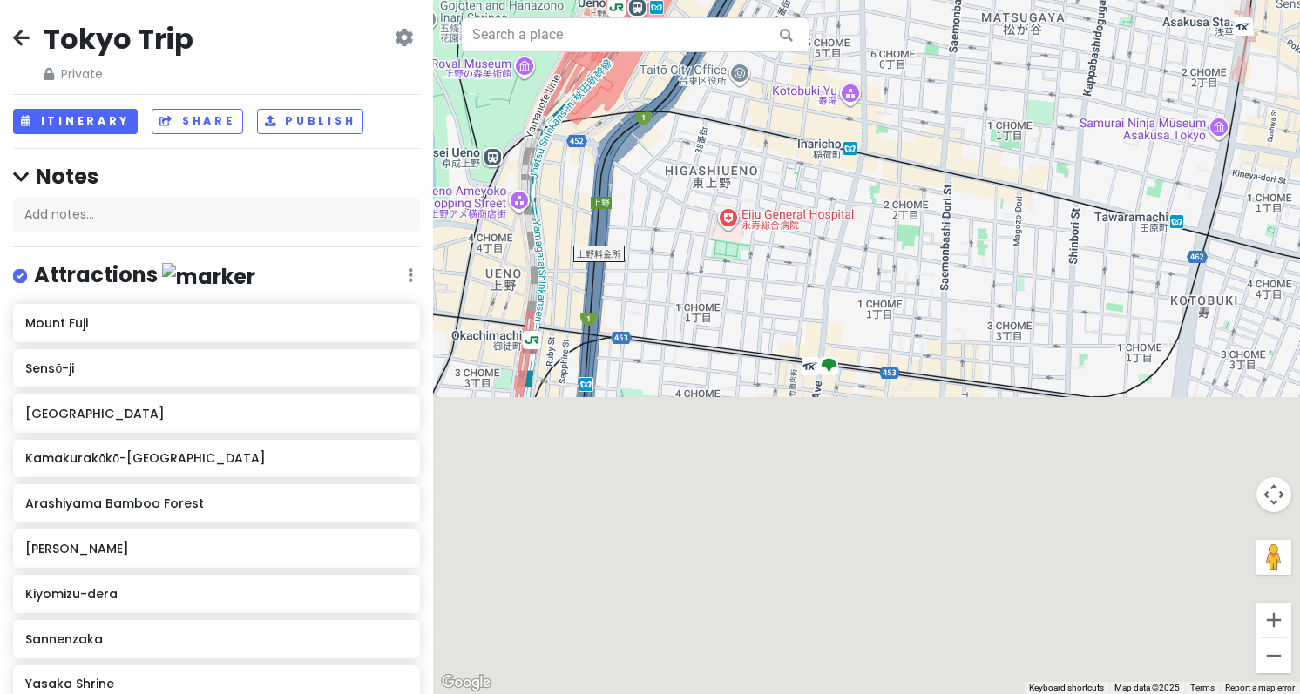
drag, startPoint x: 707, startPoint y: 388, endPoint x: 629, endPoint y: -124, distance: 517.3
click at [629, 0] on html "Tokyo Trip Private Change Dates Make a Copy Delete Trip Go Pro ⚡️ Give Feedback…" at bounding box center [650, 347] width 1300 height 694
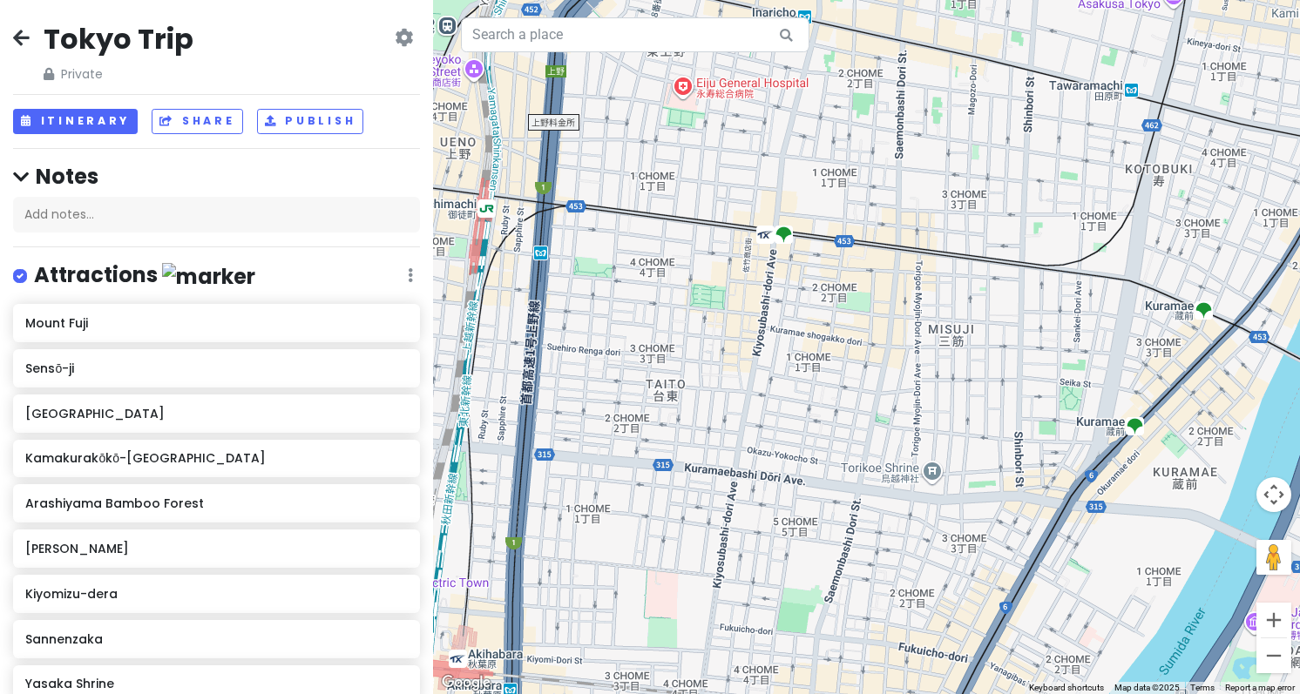
drag, startPoint x: 607, startPoint y: 142, endPoint x: 636, endPoint y: 260, distance: 121.1
click at [636, 260] on div at bounding box center [866, 347] width 867 height 694
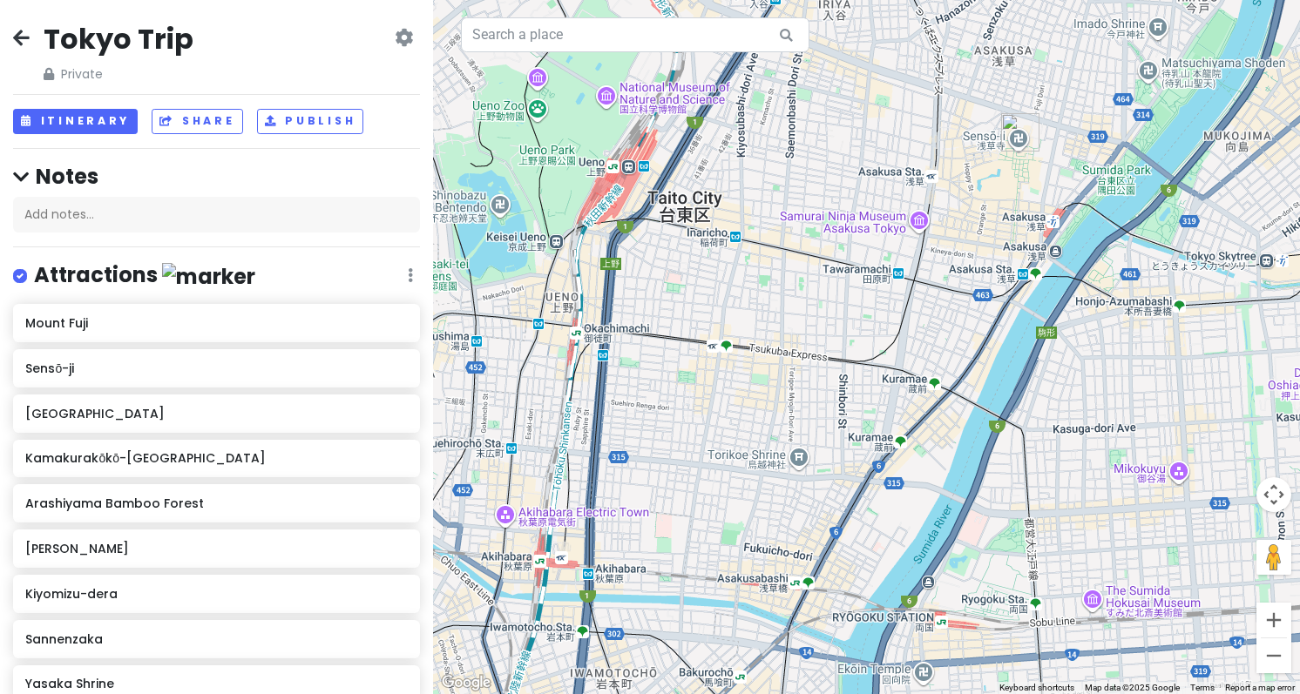
drag, startPoint x: 671, startPoint y: 188, endPoint x: 658, endPoint y: 263, distance: 76.1
click at [658, 263] on div at bounding box center [866, 347] width 867 height 694
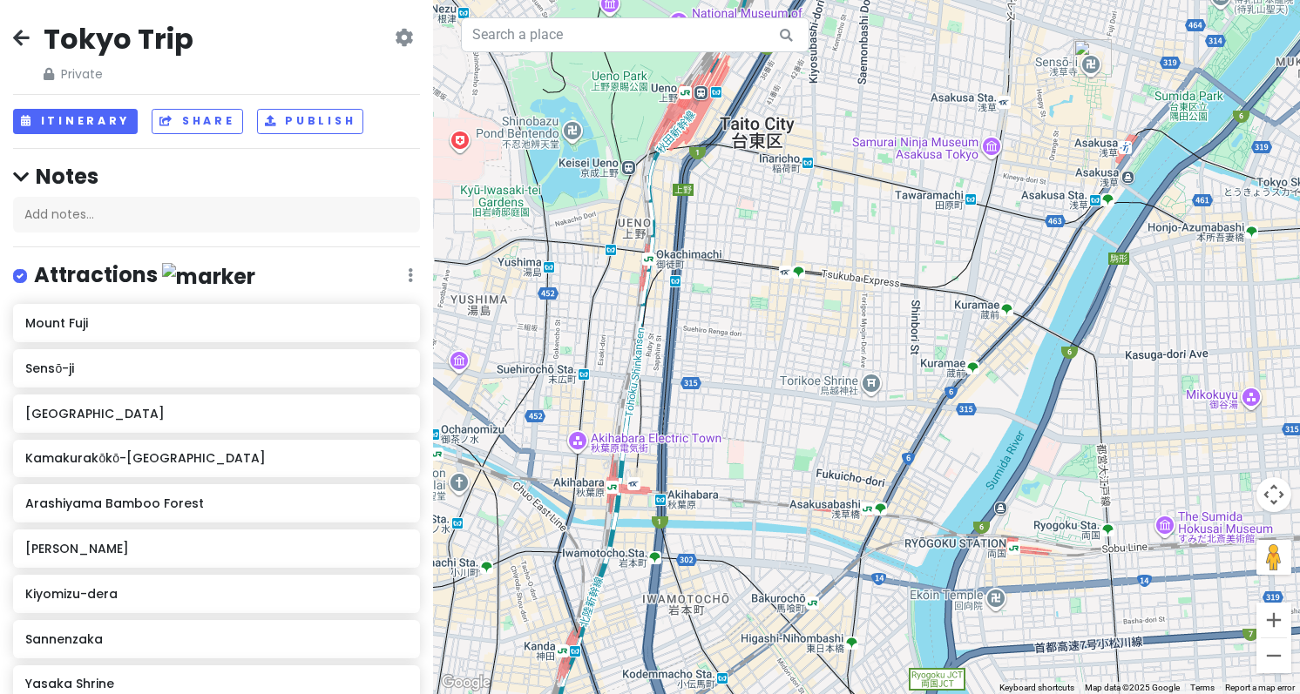
drag, startPoint x: 879, startPoint y: 186, endPoint x: 959, endPoint y: 85, distance: 128.3
click at [959, 85] on div at bounding box center [866, 347] width 867 height 694
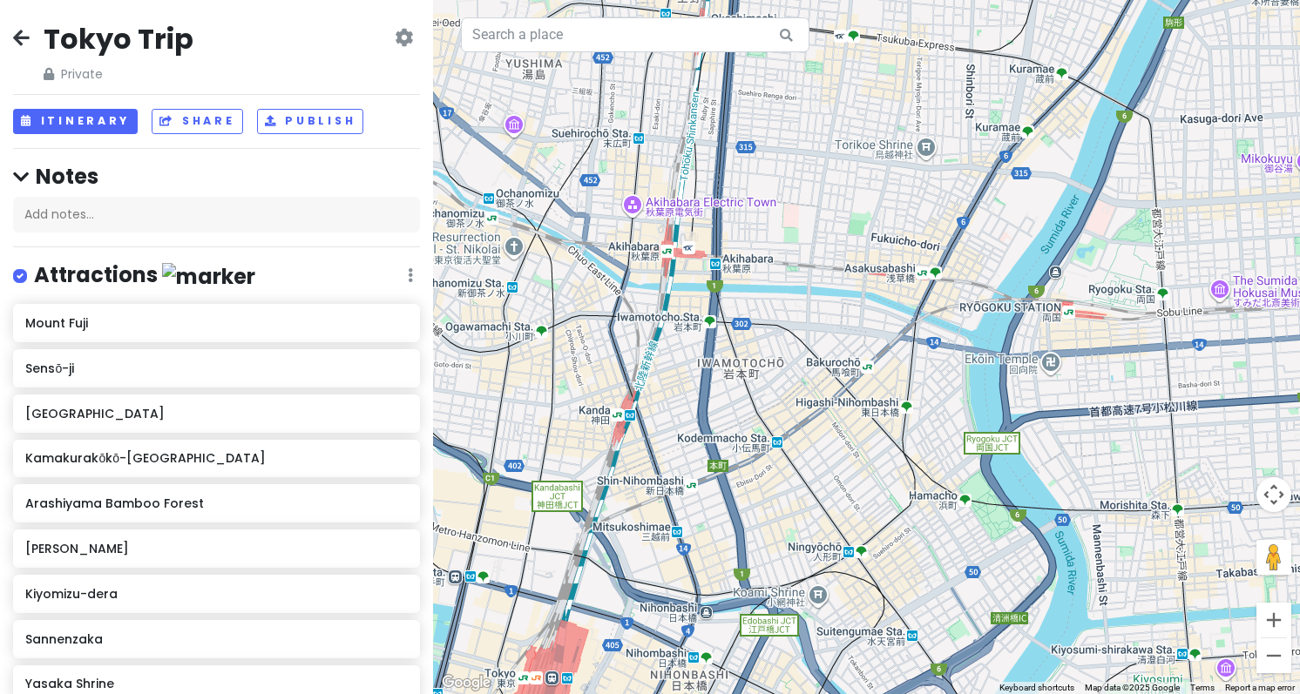
drag, startPoint x: 694, startPoint y: 569, endPoint x: 749, endPoint y: 333, distance: 242.4
click at [749, 333] on div at bounding box center [866, 347] width 867 height 694
